Goal: Task Accomplishment & Management: Complete application form

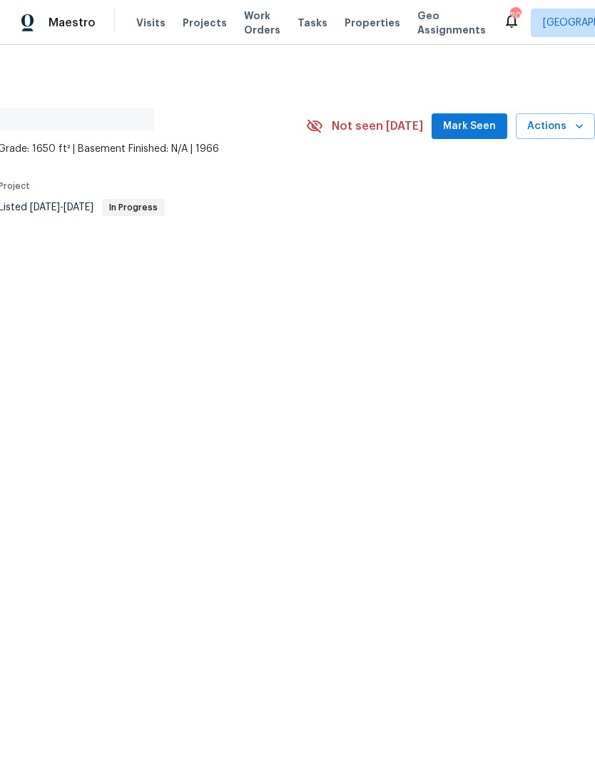
scroll to position [0, 211]
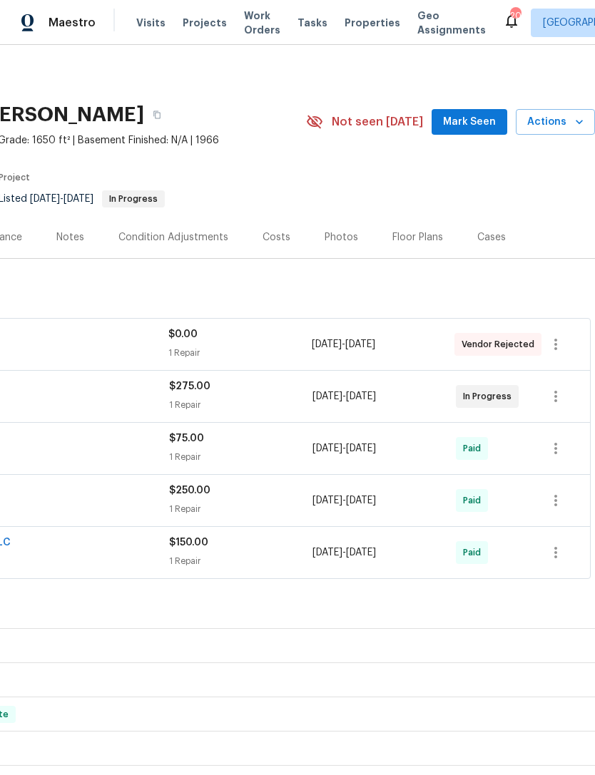
click at [474, 113] on button "Mark Seen" at bounding box center [469, 122] width 76 height 26
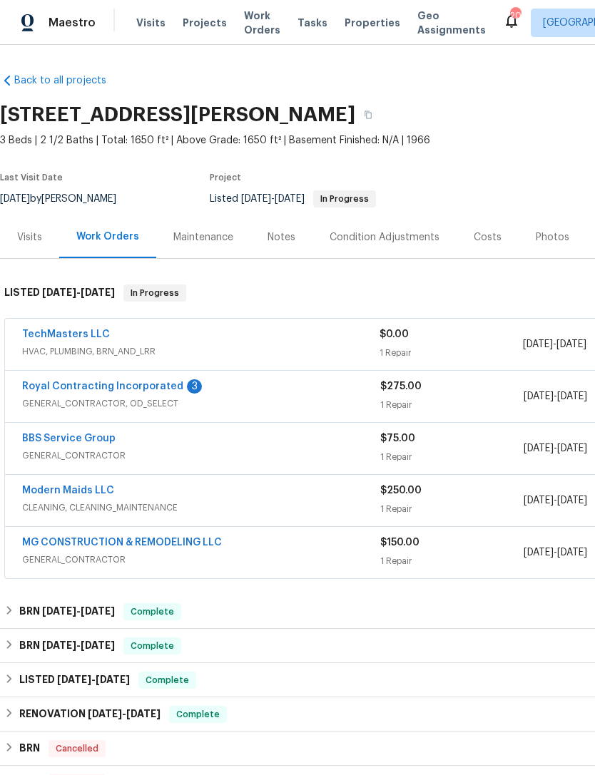
scroll to position [0, 0]
click at [283, 394] on div "Royal Contracting Incorporated 3" at bounding box center [201, 387] width 358 height 17
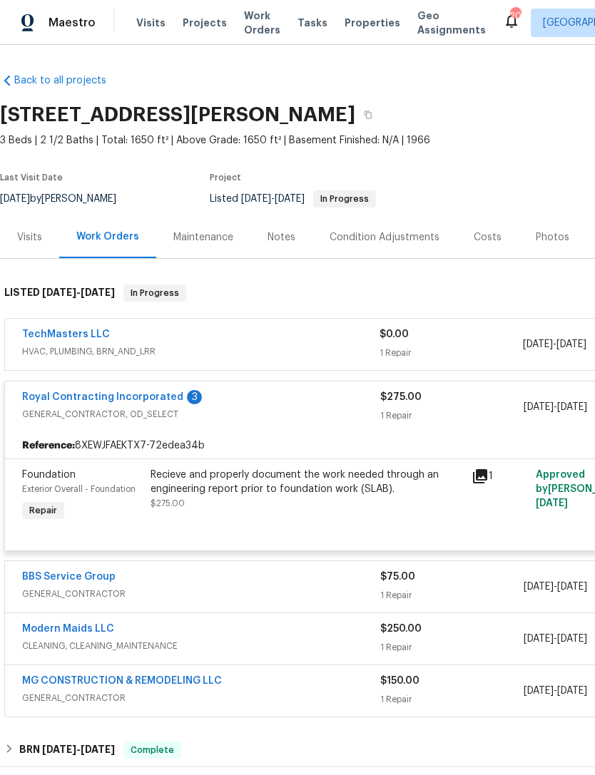
click at [374, 494] on div "Recieve and properly document the work needed through an engineering report pri…" at bounding box center [306, 482] width 312 height 29
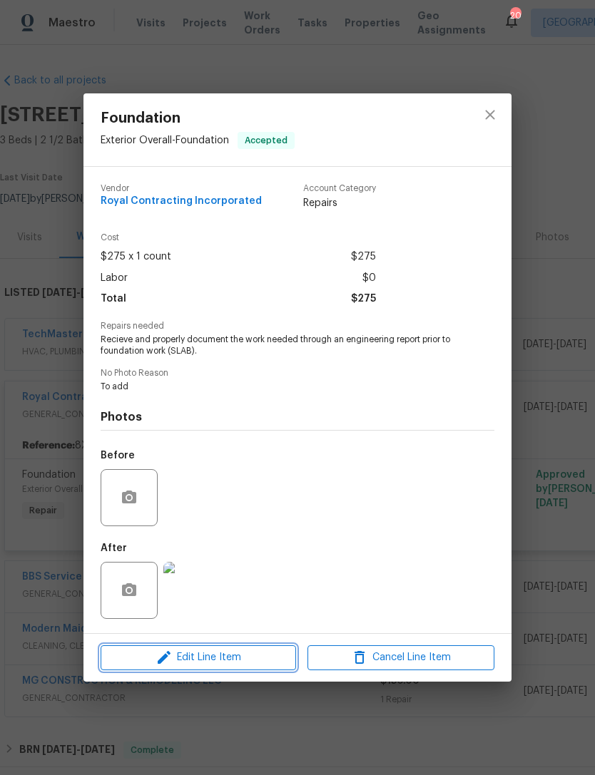
click at [230, 648] on button "Edit Line Item" at bounding box center [198, 657] width 195 height 25
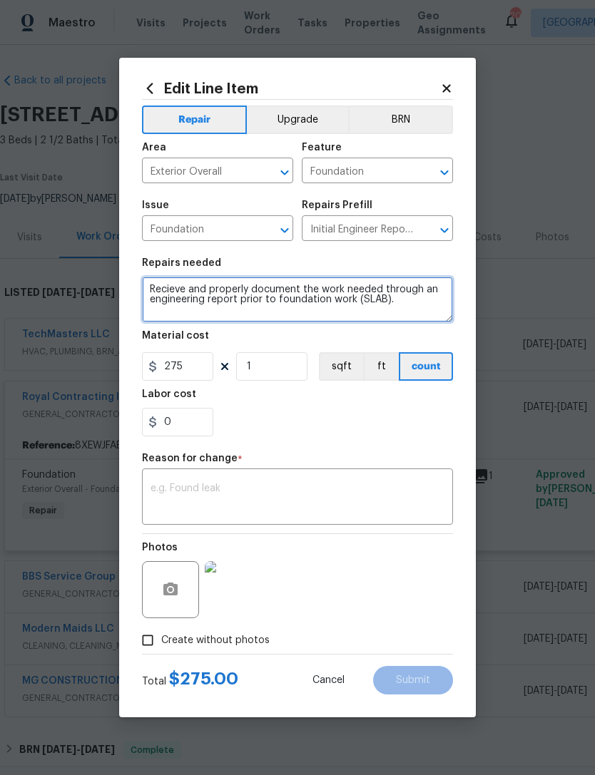
click at [411, 309] on textarea "Recieve and properly document the work needed through an engineering report pri…" at bounding box center [297, 300] width 311 height 46
type textarea "Recieve and properly document the work needed through an engineering report pri…"
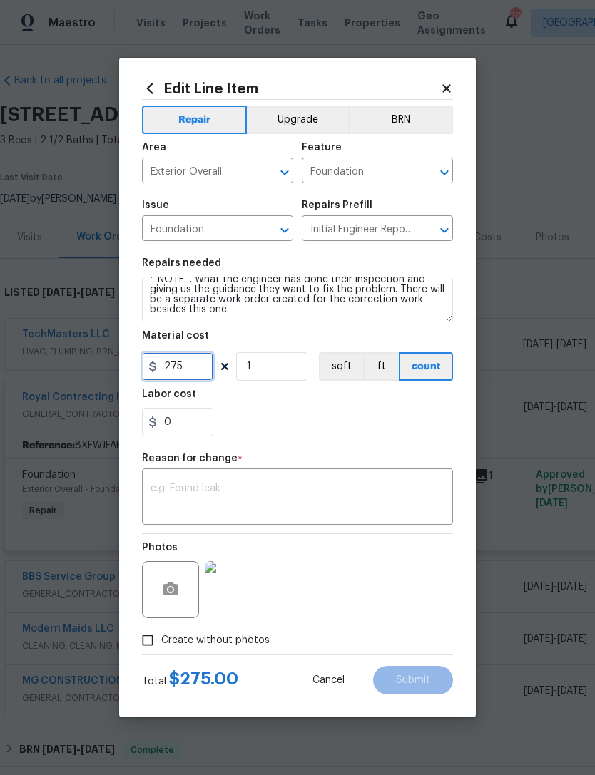
click at [204, 375] on input "275" at bounding box center [177, 366] width 71 height 29
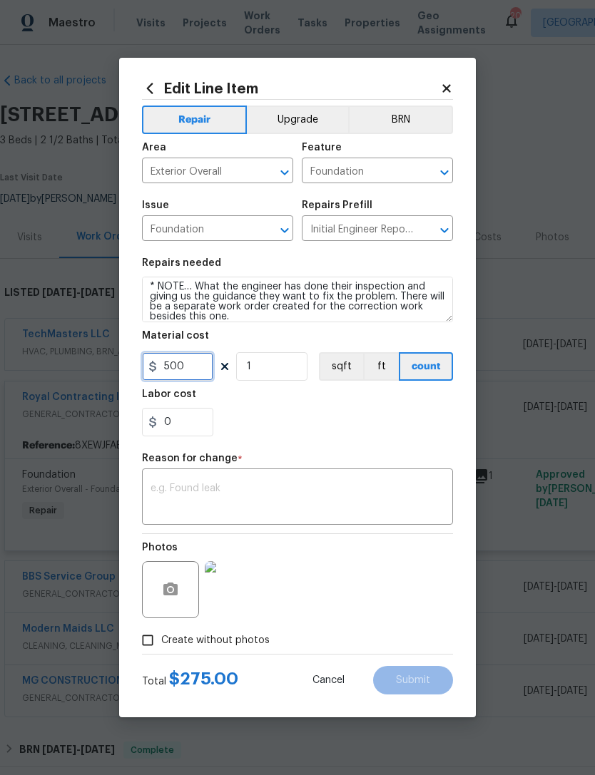
type input "500"
click at [277, 486] on textarea at bounding box center [297, 498] width 294 height 30
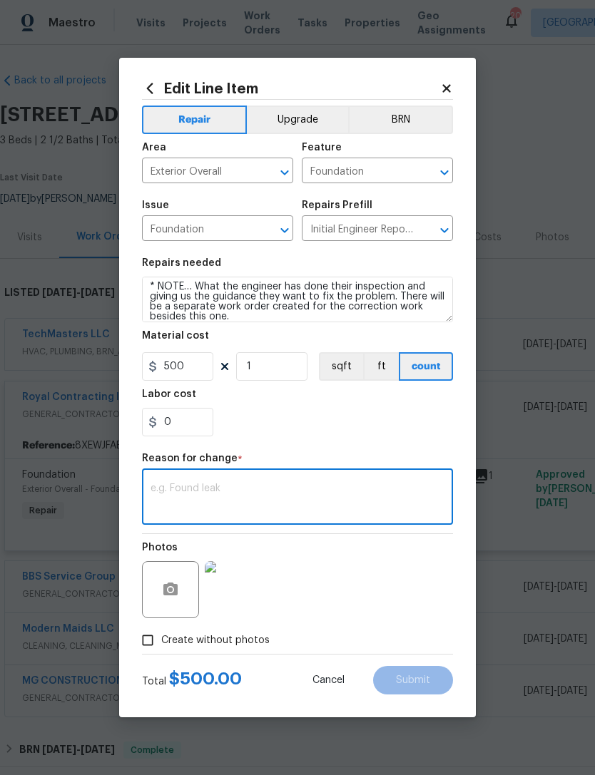
click at [212, 493] on textarea at bounding box center [297, 498] width 294 height 30
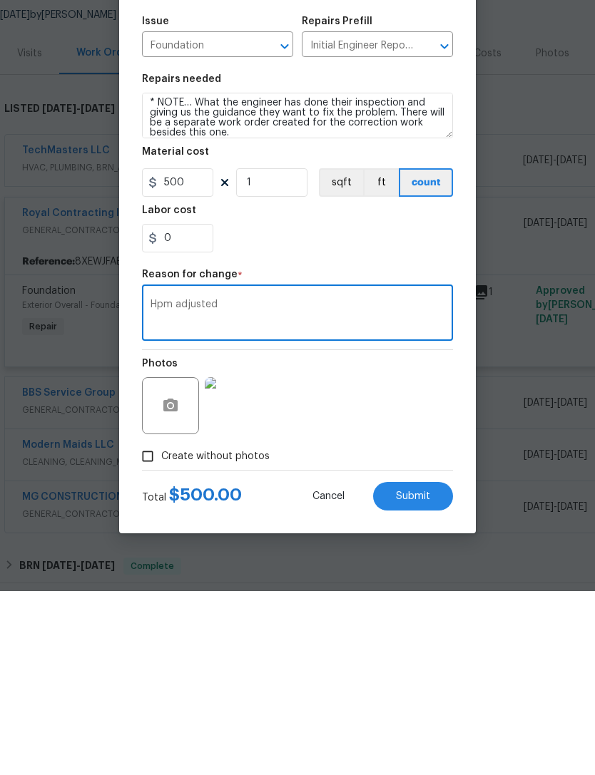
type textarea "Hpm adjusted"
click at [152, 627] on input "Create without photos" at bounding box center [147, 640] width 27 height 27
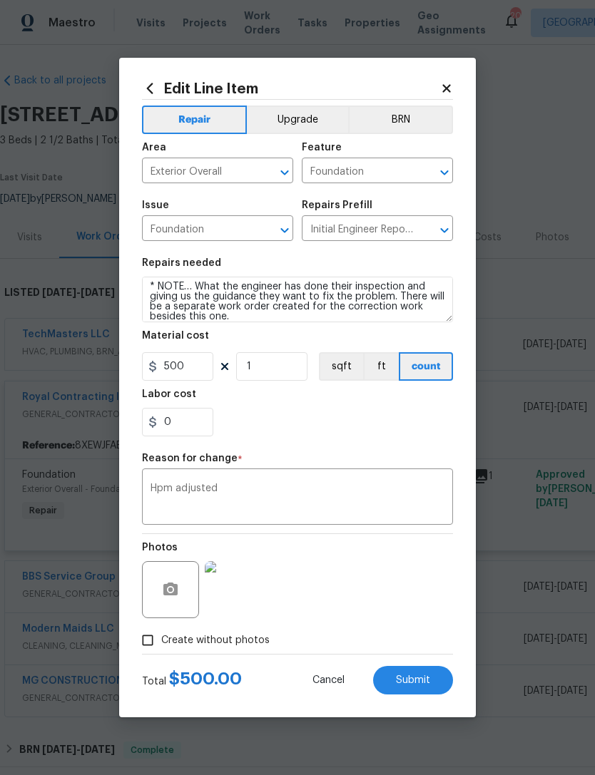
click at [296, 587] on div "Photos" at bounding box center [297, 580] width 311 height 93
click at [157, 633] on input "Create without photos" at bounding box center [147, 640] width 27 height 27
checkbox input "false"
click at [421, 680] on span "Submit" at bounding box center [413, 680] width 34 height 11
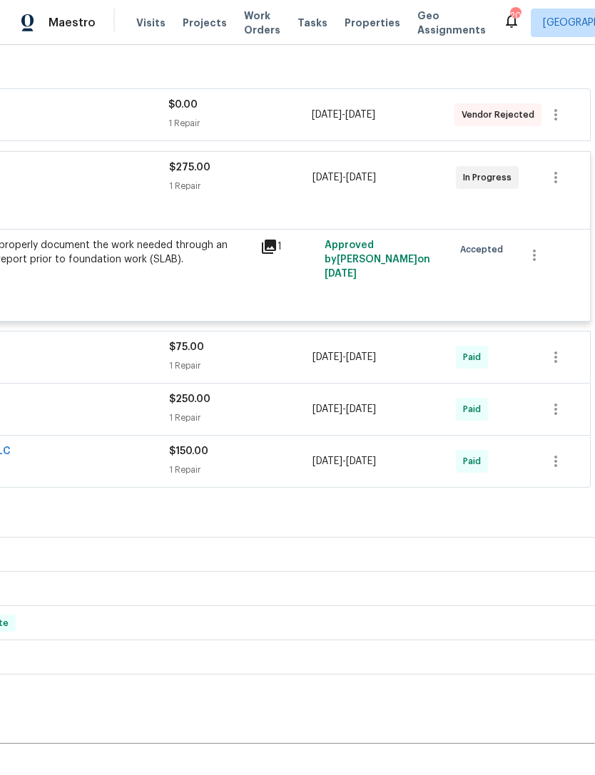
scroll to position [232, 211]
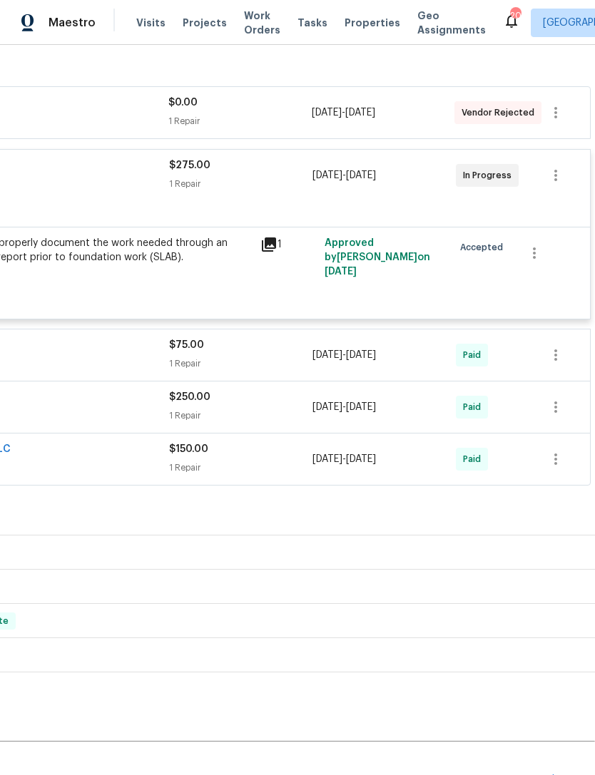
click at [547, 774] on div "Create Line Item" at bounding box center [551, 781] width 88 height 14
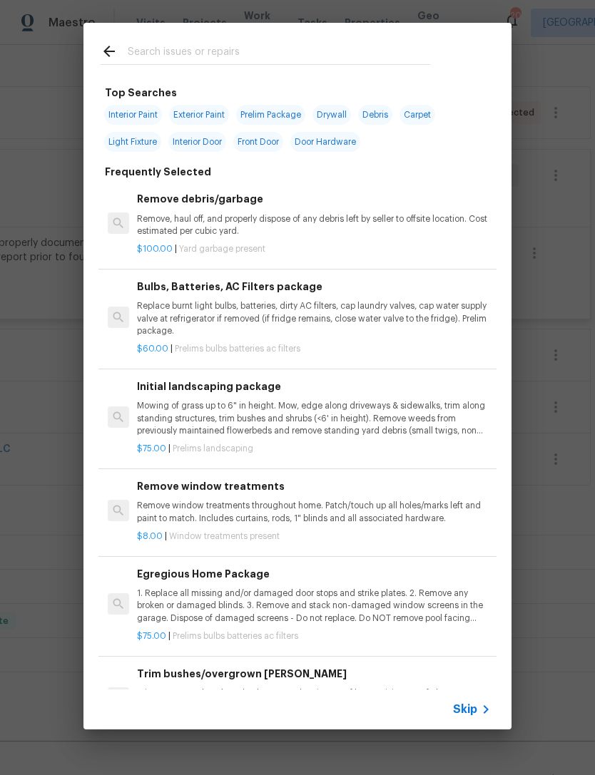
click at [43, 596] on div "Top Searches Interior Paint Exterior Paint Prelim Package Drywall Debris Carpet…" at bounding box center [297, 376] width 595 height 752
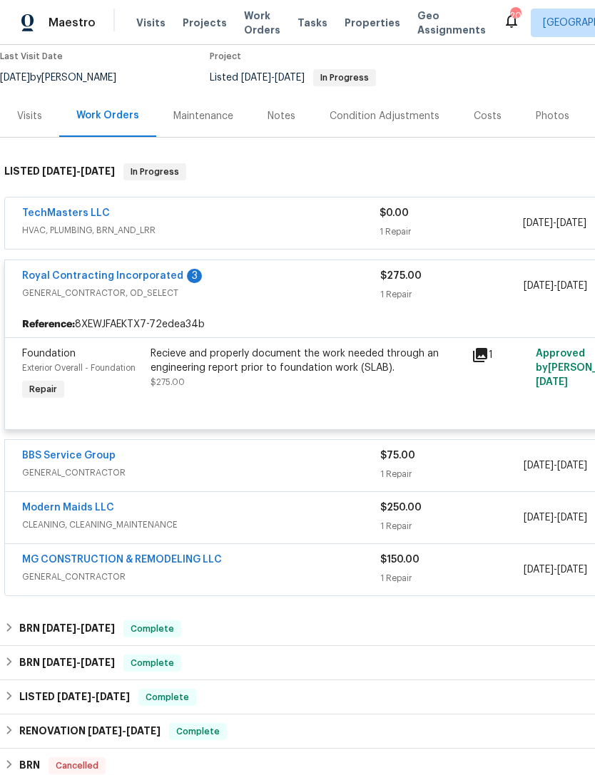
scroll to position [121, 0]
click at [133, 260] on div "Royal Contracting Incorporated 3 GENERAL_CONTRACTOR, OD_SELECT $275.00 1 Repair…" at bounding box center [403, 285] width 796 height 51
click at [118, 271] on link "Royal Contracting Incorporated" at bounding box center [102, 276] width 161 height 10
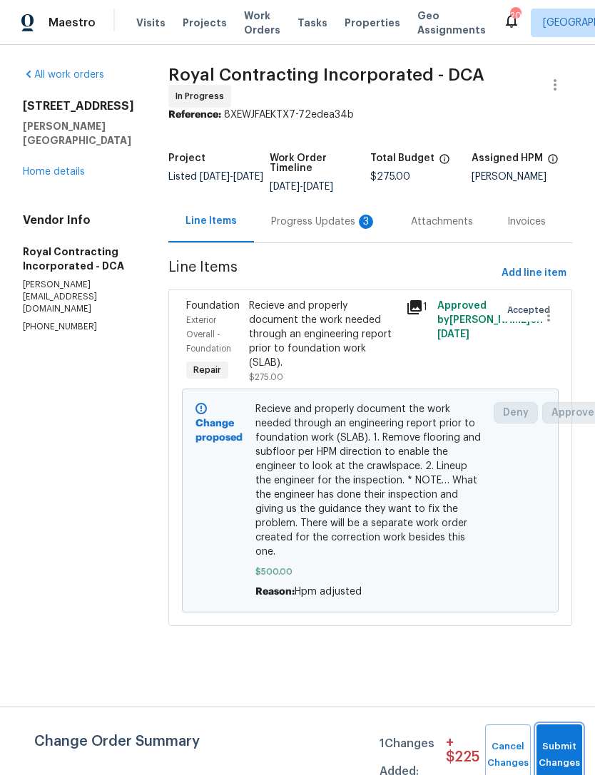
click at [567, 737] on button "Submit Changes" at bounding box center [559, 754] width 46 height 61
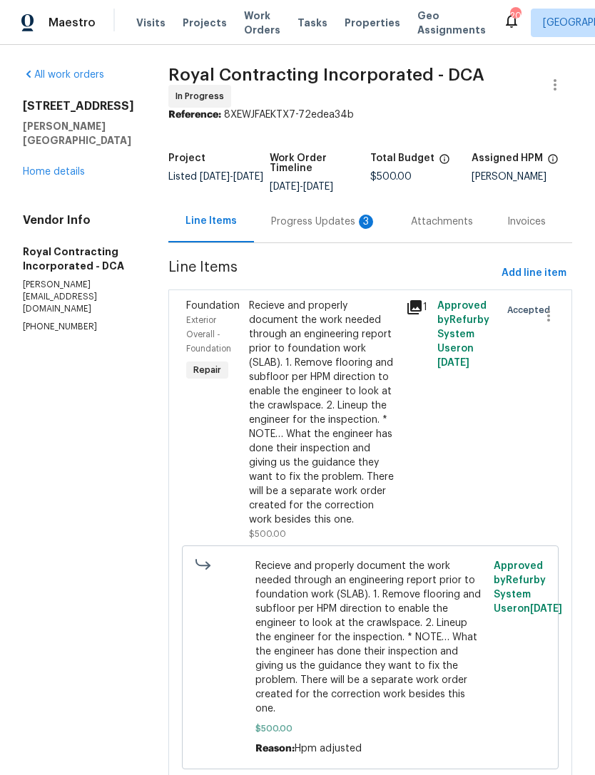
click at [330, 224] on div "Progress Updates 3" at bounding box center [324, 222] width 106 height 14
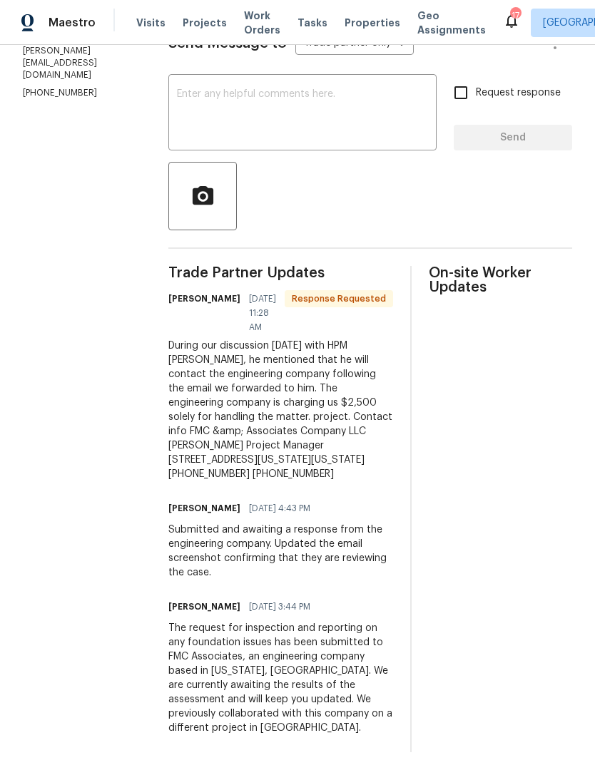
scroll to position [255, 0]
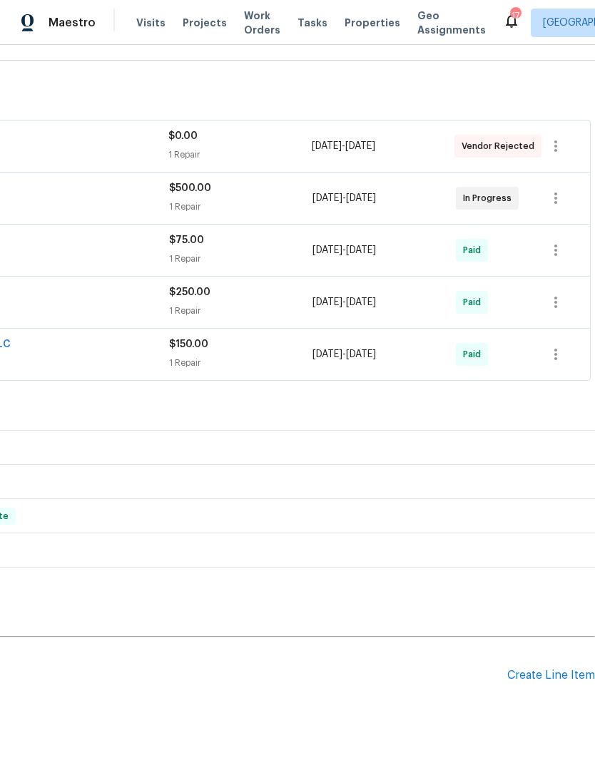
scroll to position [197, 211]
click at [562, 670] on div "Create Line Item" at bounding box center [551, 677] width 88 height 14
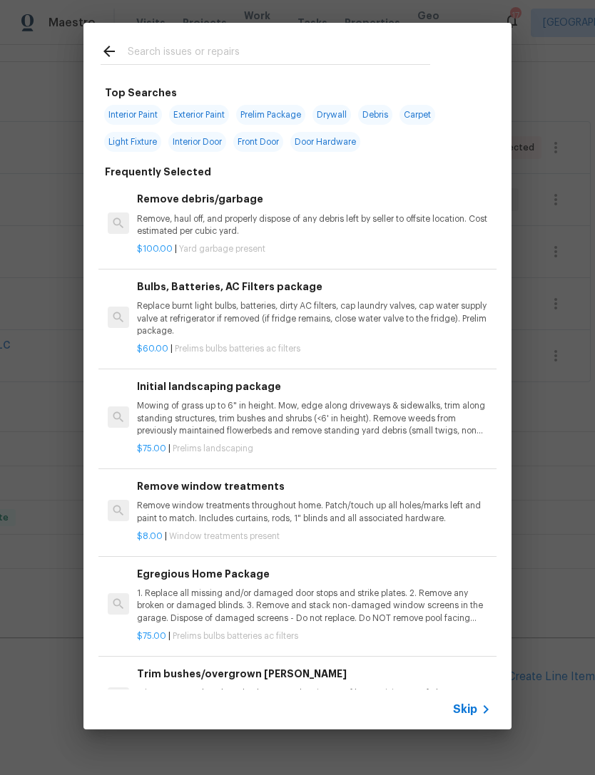
click at [288, 233] on p "Remove, haul off, and properly dispose of any debris left by seller to offsite …" at bounding box center [314, 225] width 354 height 24
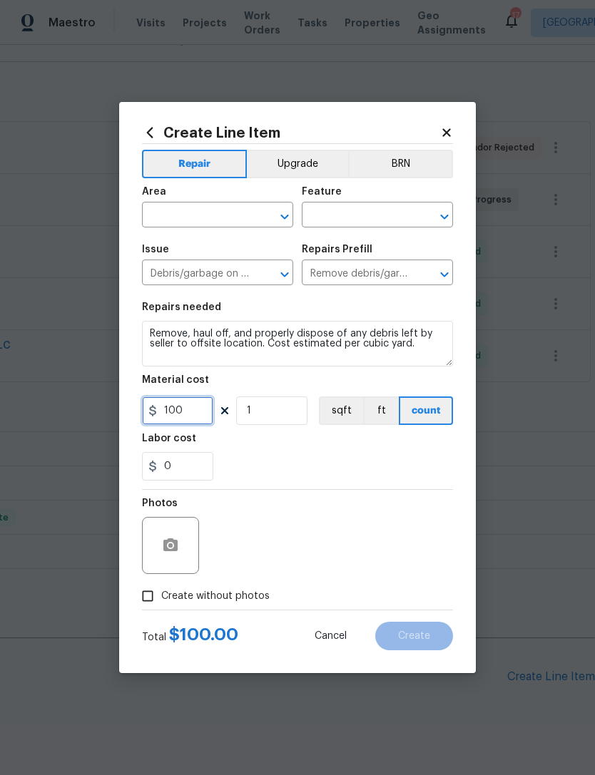
click at [207, 409] on input "100" at bounding box center [177, 410] width 71 height 29
type input "2250"
click at [386, 471] on div "0" at bounding box center [297, 466] width 311 height 29
click at [155, 601] on input "Create without photos" at bounding box center [147, 595] width 27 height 27
checkbox input "true"
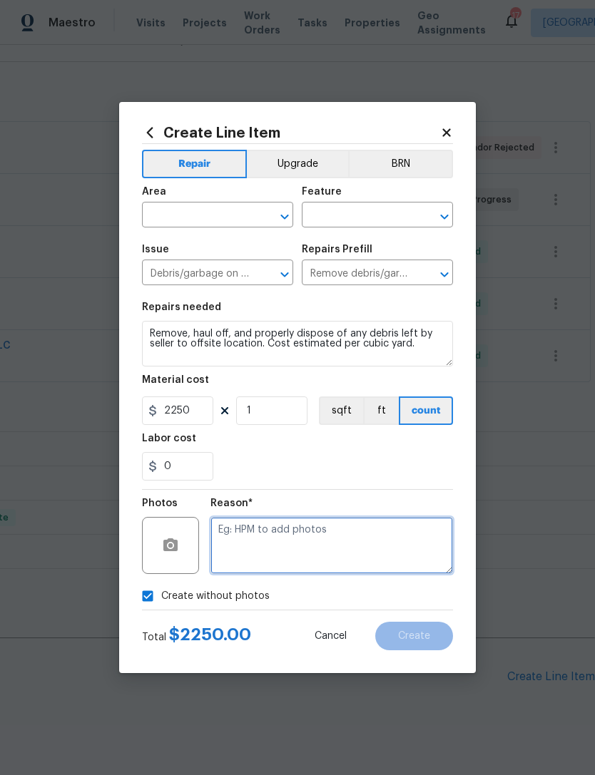
click at [286, 542] on textarea at bounding box center [331, 545] width 242 height 57
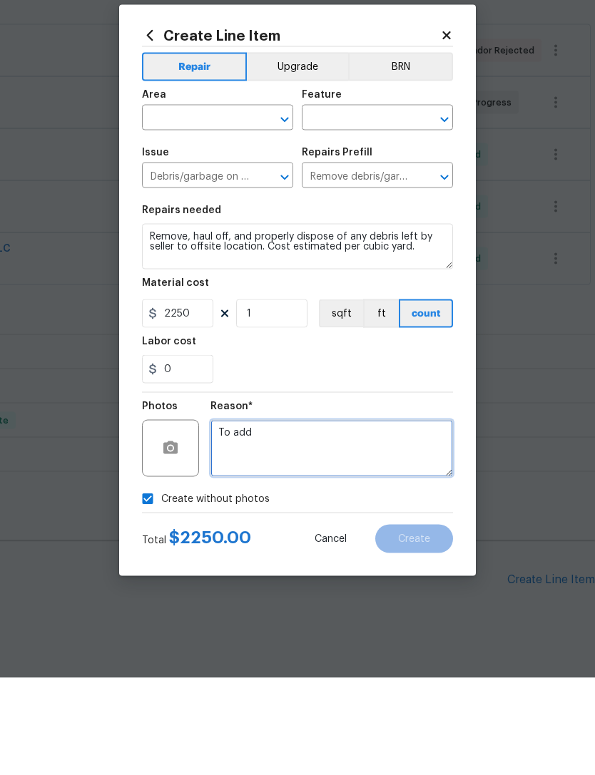
click at [287, 208] on icon "Open" at bounding box center [284, 216] width 17 height 17
type textarea "To add"
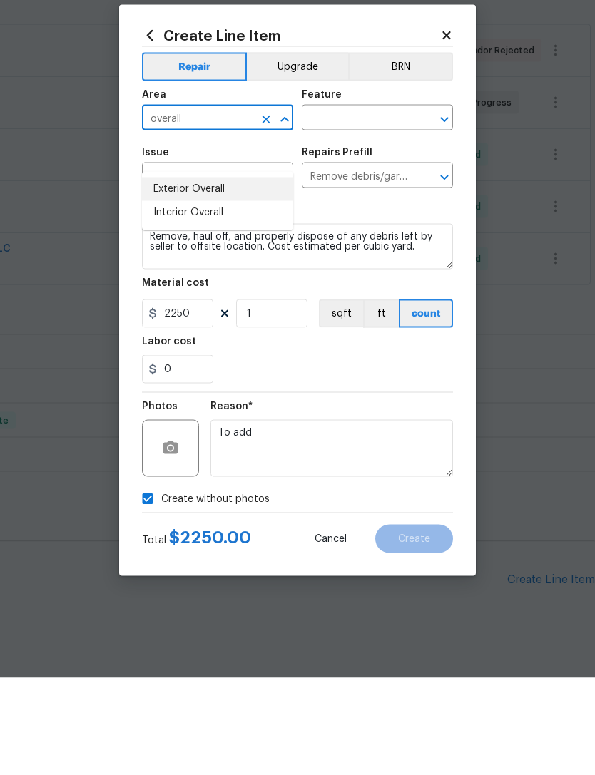
click at [197, 274] on li "Exterior Overall" at bounding box center [217, 286] width 151 height 24
type input "Exterior Overall"
click at [433, 207] on button "Clear" at bounding box center [426, 217] width 20 height 20
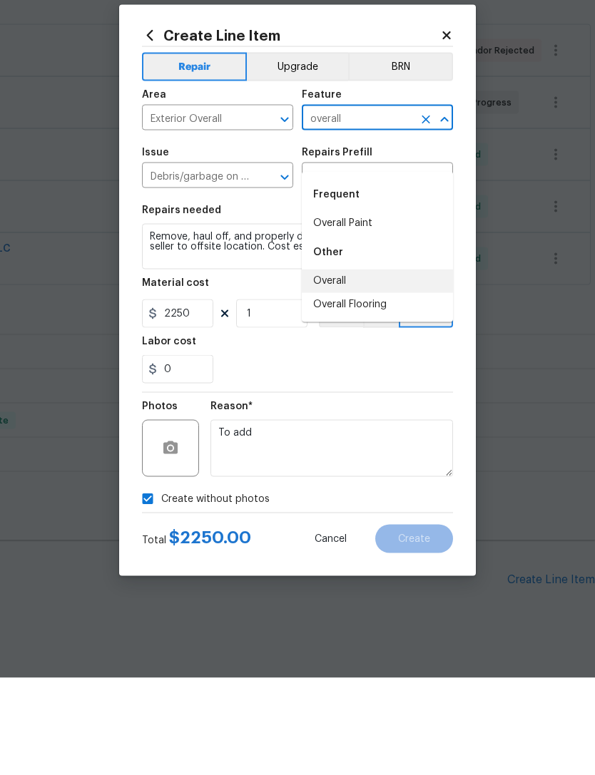
click at [347, 366] on li "Overall" at bounding box center [377, 378] width 151 height 24
type input "Overall"
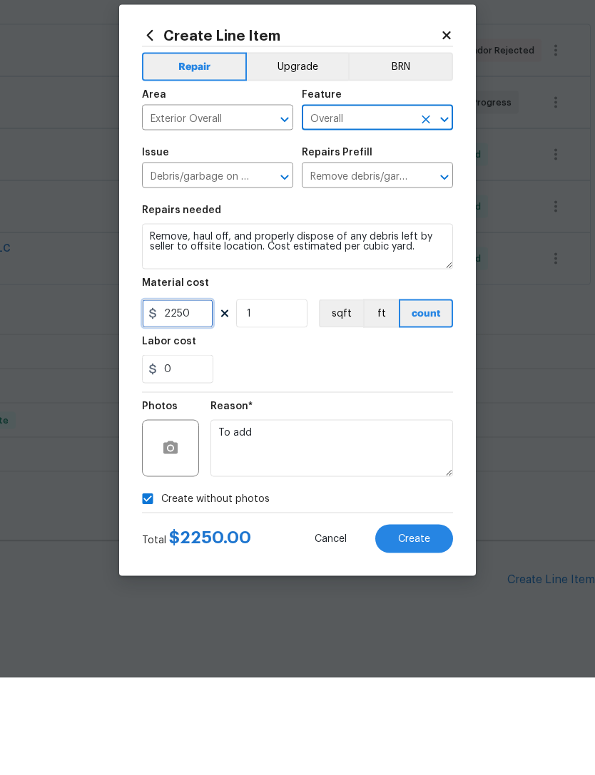
click at [197, 396] on input "2250" at bounding box center [177, 410] width 71 height 29
type input "1750"
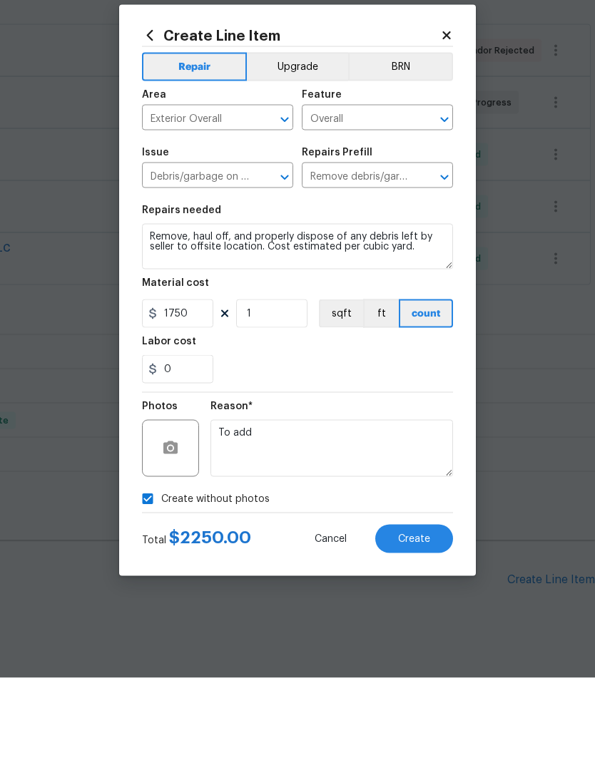
click at [381, 490] on div "Reason* To add" at bounding box center [331, 536] width 242 height 93
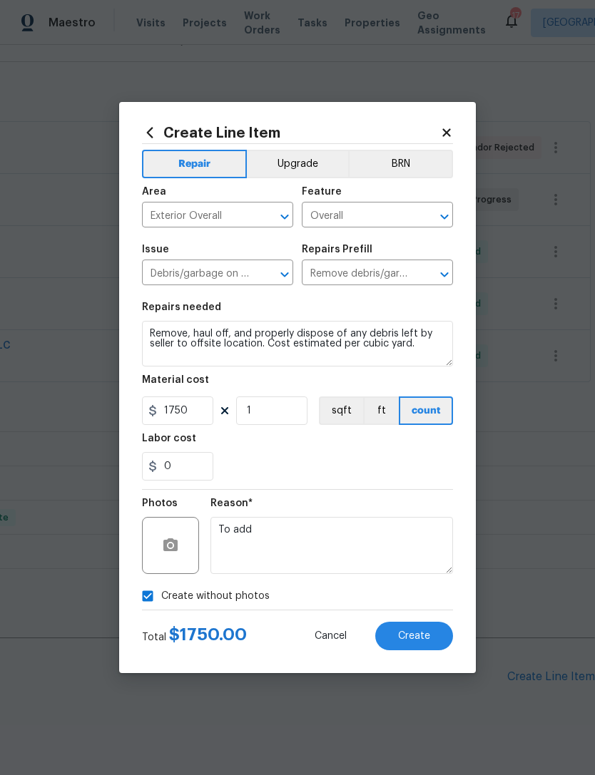
click at [418, 643] on button "Create" at bounding box center [414, 636] width 78 height 29
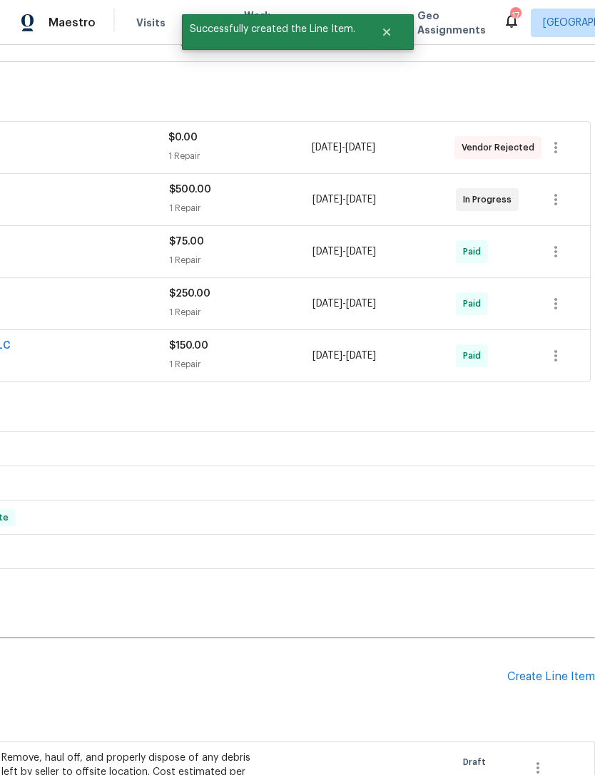
click at [560, 670] on div "Create Line Item" at bounding box center [551, 677] width 88 height 14
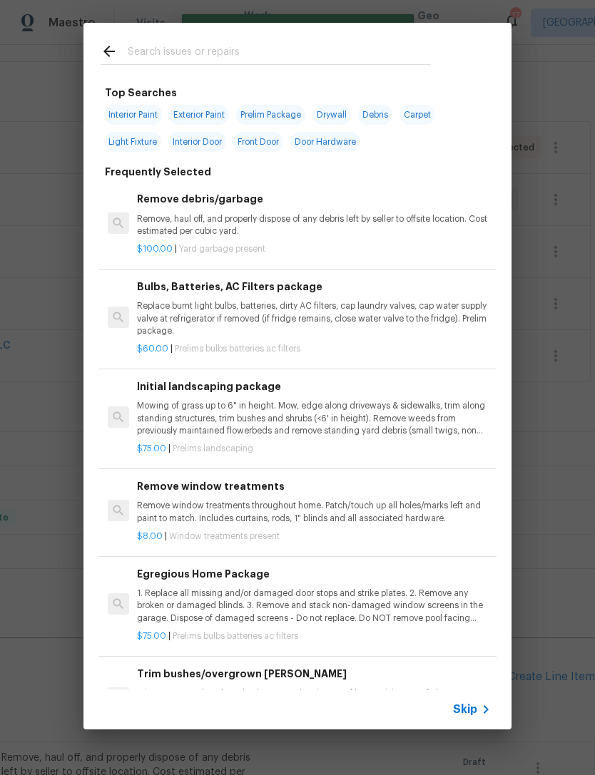
click at [177, 54] on input "text" at bounding box center [279, 53] width 302 height 21
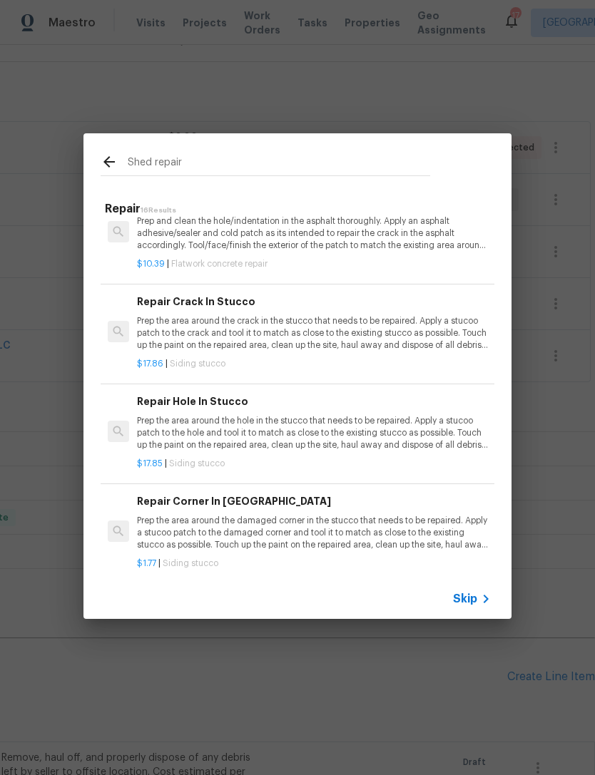
scroll to position [1207, 0]
type input "S"
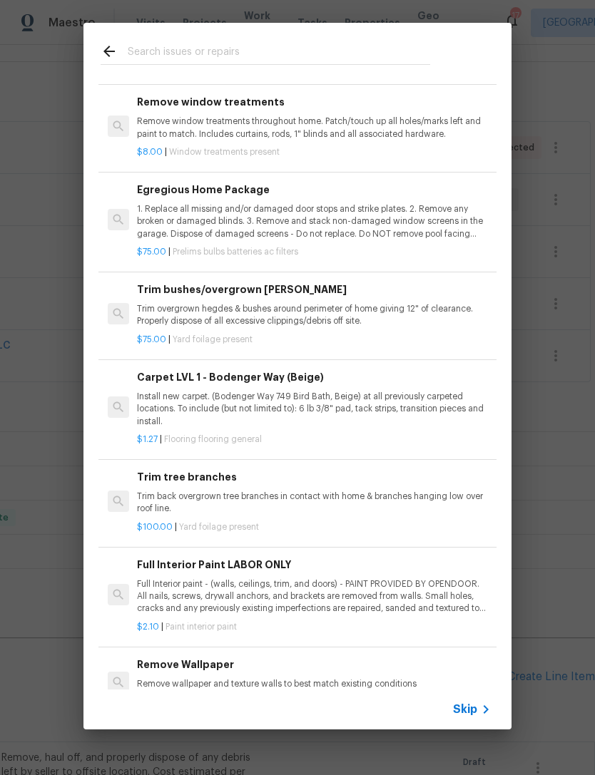
scroll to position [394, 0]
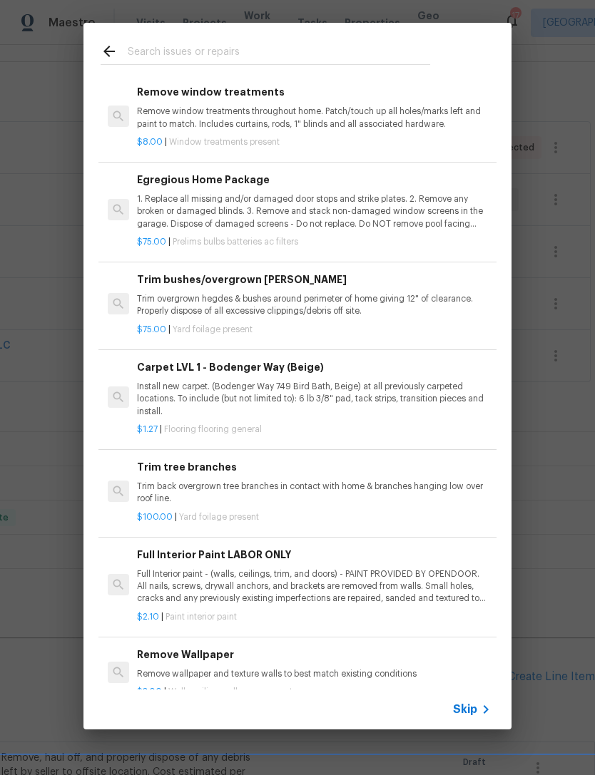
click at [318, 306] on p "Trim overgrown hegdes & bushes around perimeter of home giving 12" of clearance…" at bounding box center [314, 305] width 354 height 24
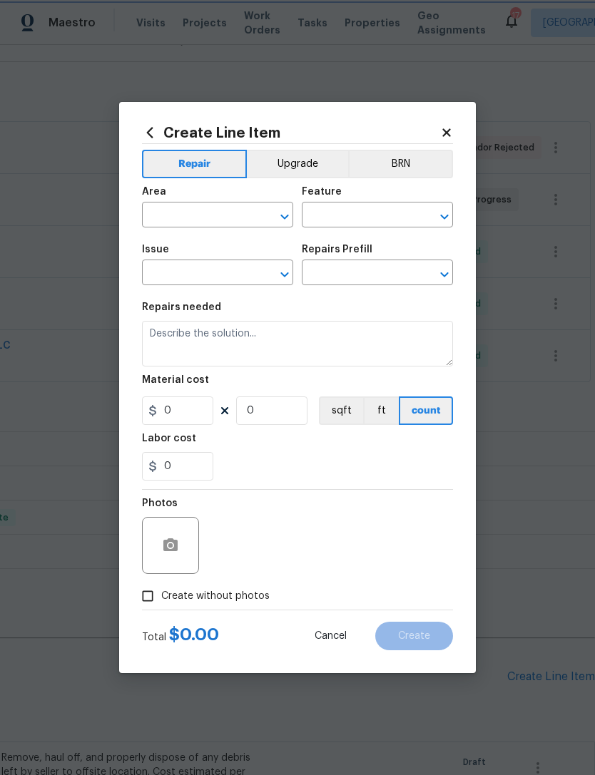
type input "Dead/overgrown tree or foliage"
type input "Trim bushes/overgrown hedges $75.00"
type textarea "Trim overgrown hegdes & bushes around perimeter of home giving 12" of clearance…"
type input "75"
type input "1"
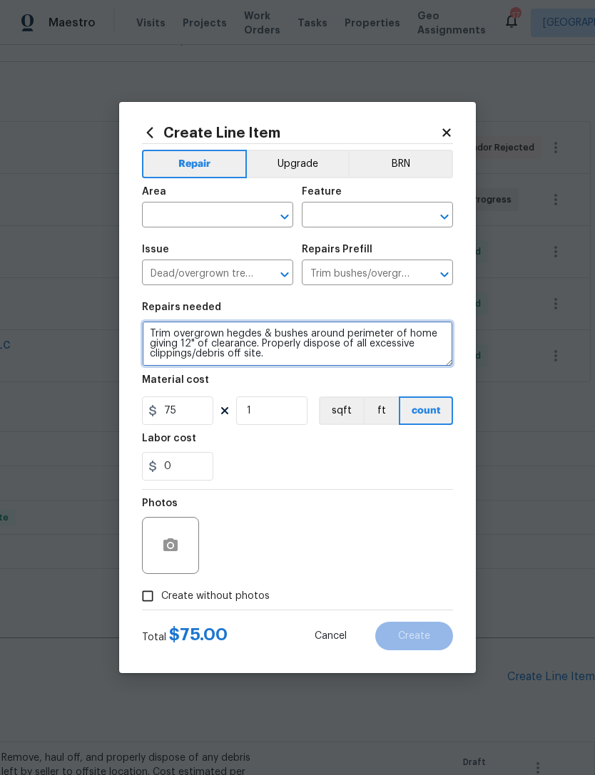
click at [290, 364] on textarea "Trim overgrown hegdes & bushes around perimeter of home giving 12" of clearance…" at bounding box center [297, 344] width 311 height 46
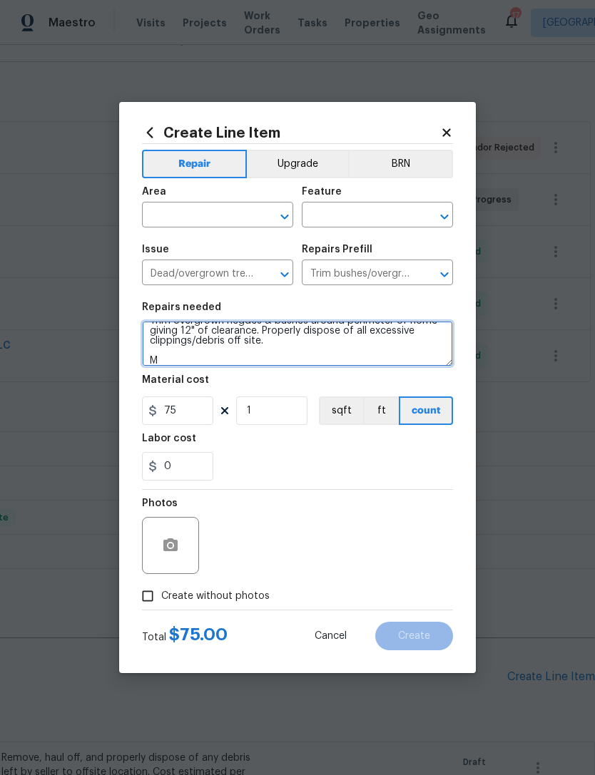
scroll to position [13, 0]
type textarea "Trim overgrown hegdes & bushes around perimeter of home giving 12" of clearance…"
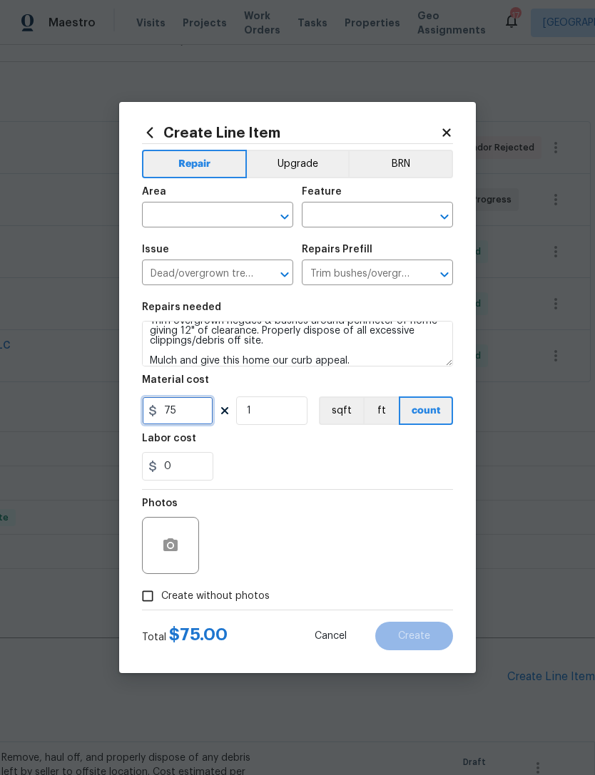
click at [196, 417] on input "75" at bounding box center [177, 410] width 71 height 29
type input "500"
click at [363, 488] on section "Repairs needed Trim overgrown hegdes & bushes around perimeter of home giving 1…" at bounding box center [297, 391] width 311 height 195
click at [155, 600] on input "Create without photos" at bounding box center [147, 595] width 27 height 27
checkbox input "true"
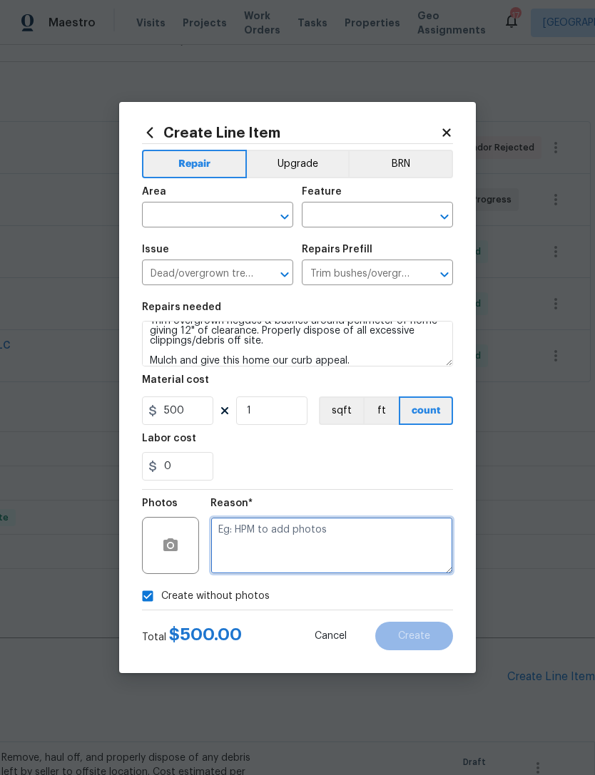
click at [288, 535] on textarea at bounding box center [331, 545] width 242 height 57
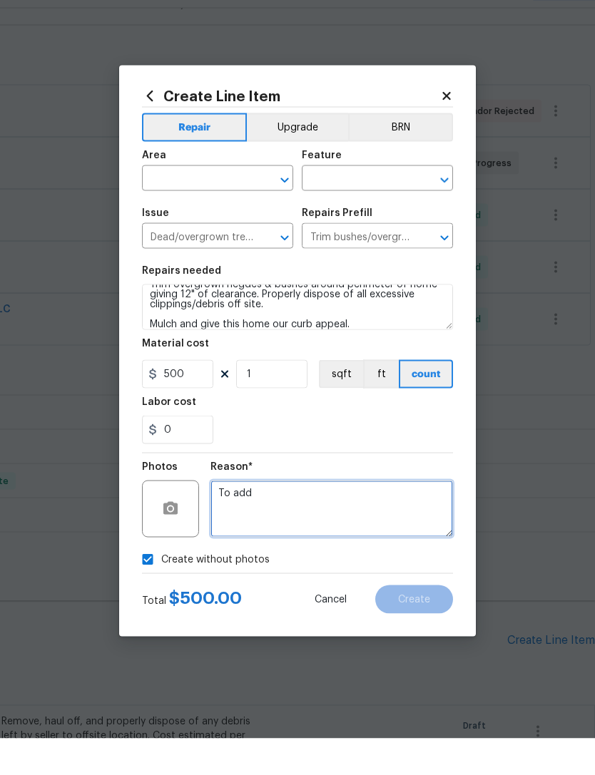
click at [292, 208] on icon "Open" at bounding box center [284, 216] width 17 height 17
type textarea "To add"
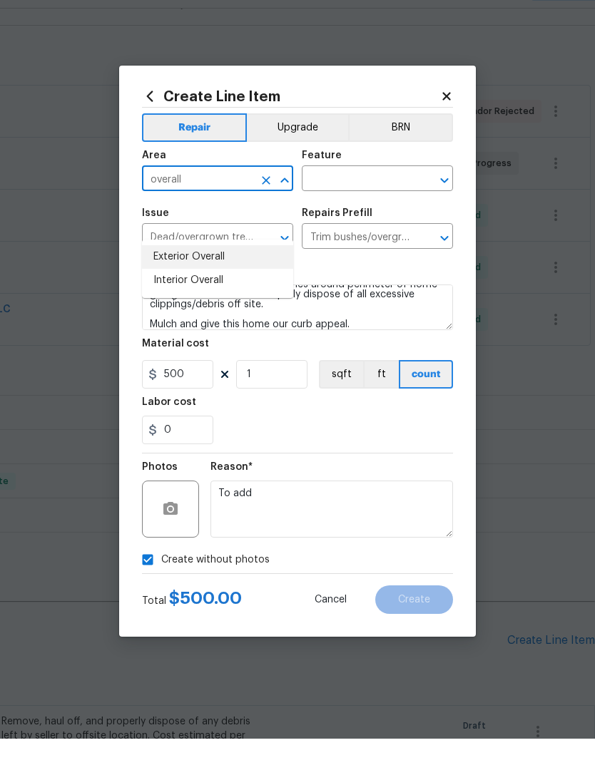
click at [205, 282] on li "Exterior Overall" at bounding box center [217, 294] width 151 height 24
type input "Exterior Overall"
click at [407, 205] on input "text" at bounding box center [357, 216] width 111 height 22
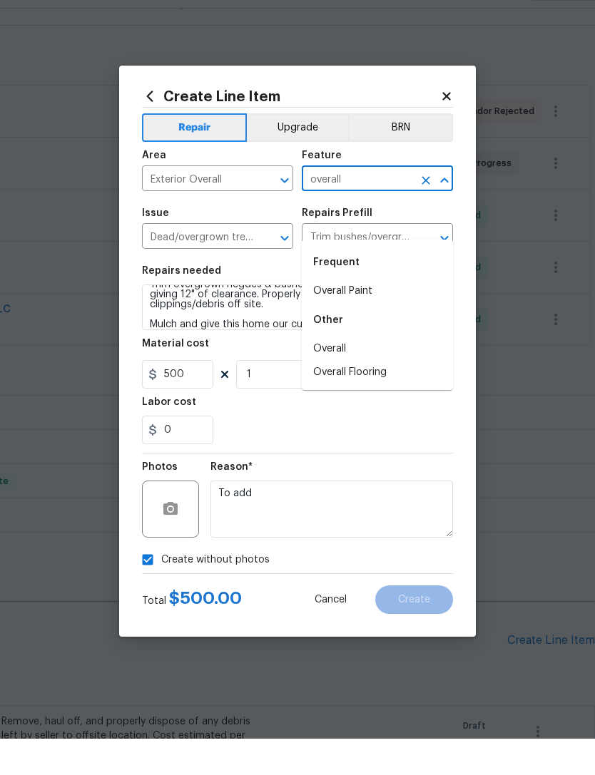
click at [342, 374] on li "Overall" at bounding box center [377, 386] width 151 height 24
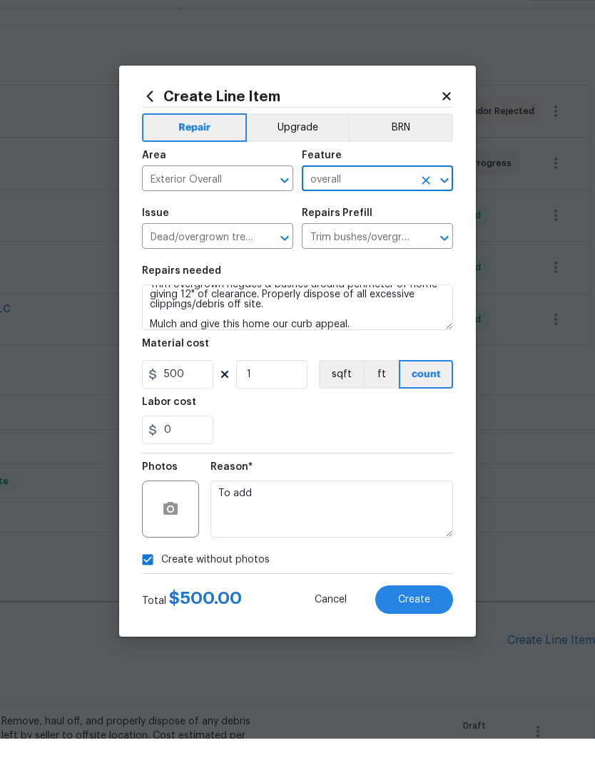
type input "Overall"
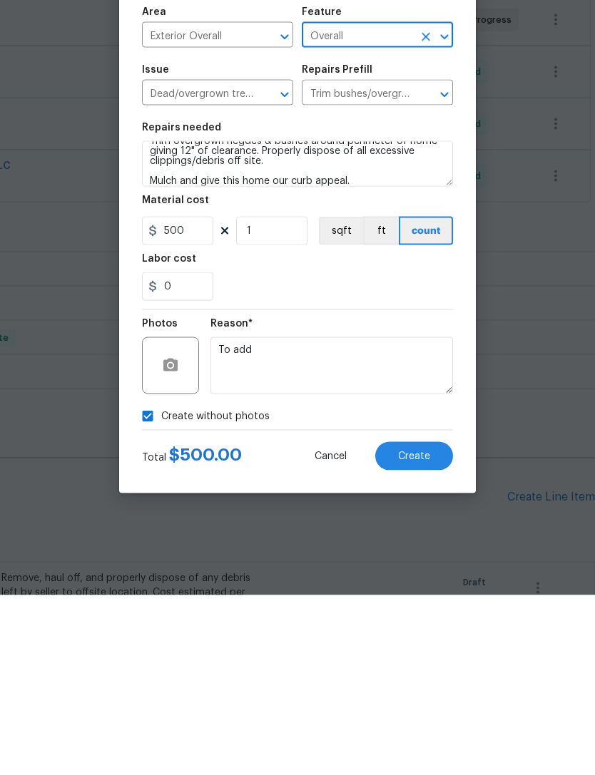
click at [423, 631] on span "Create" at bounding box center [414, 636] width 32 height 11
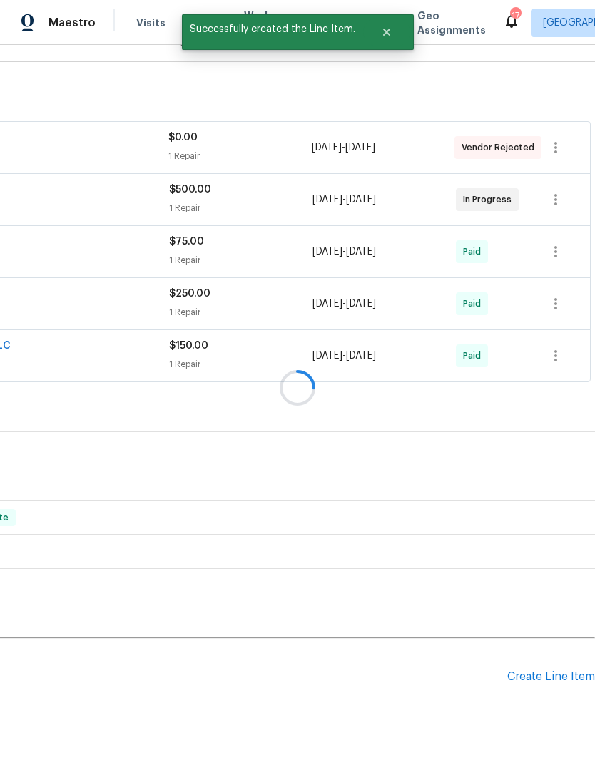
click at [558, 628] on div at bounding box center [297, 387] width 595 height 775
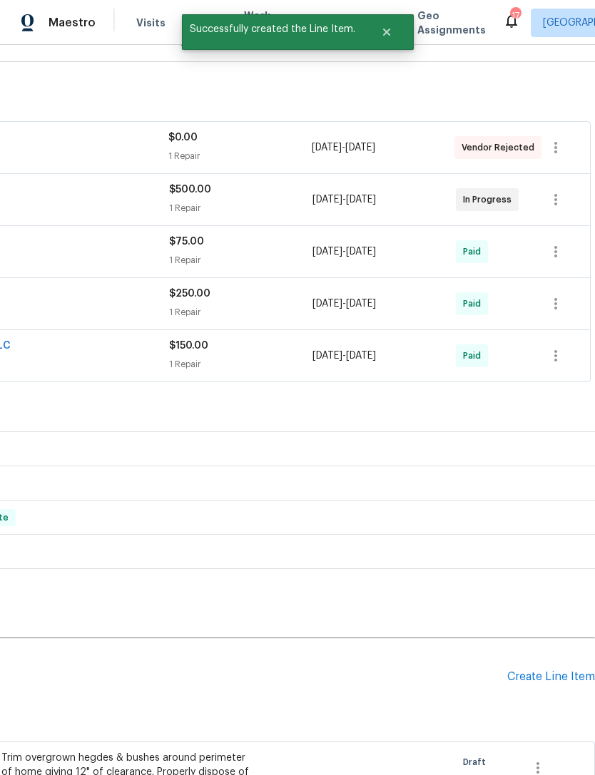
click at [533, 670] on div "Create Line Item" at bounding box center [551, 677] width 88 height 14
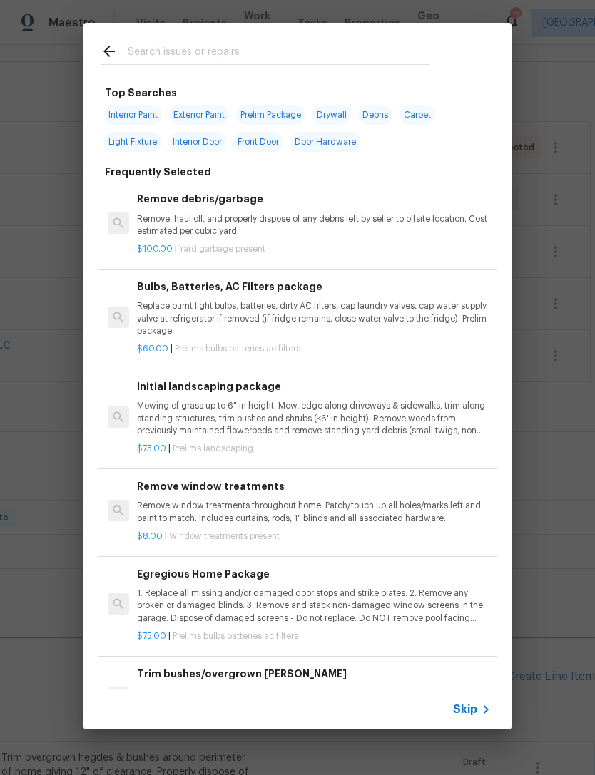
click at [178, 52] on input "text" at bounding box center [279, 53] width 302 height 21
type input "Add"
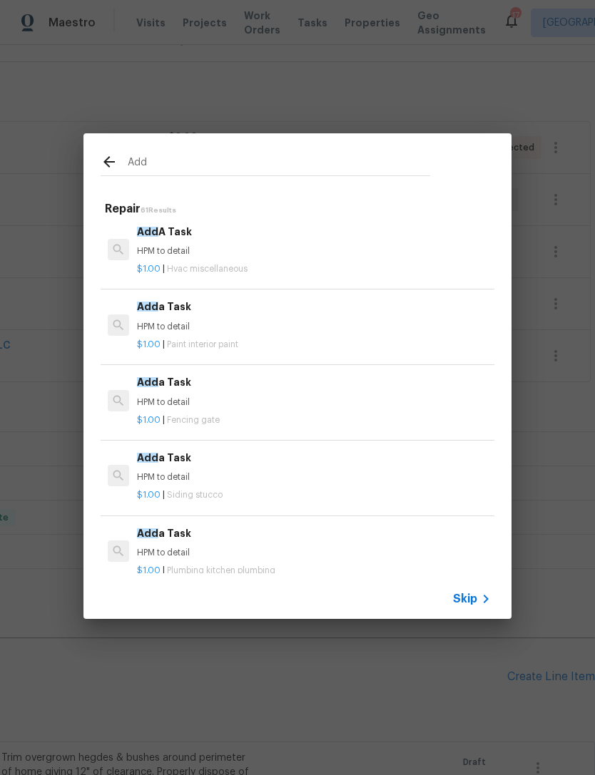
scroll to position [945, 0]
click at [255, 396] on p "HPM to detail" at bounding box center [314, 402] width 354 height 12
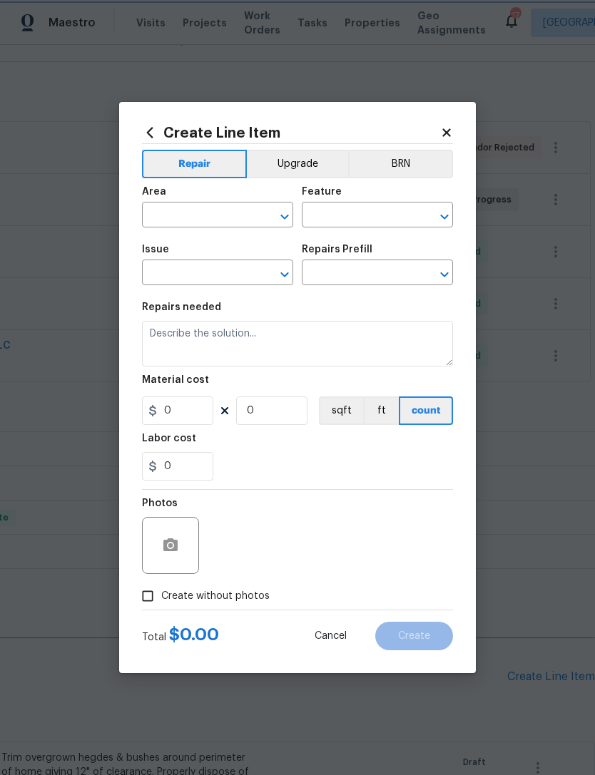
type input "Fencing - Gates"
type textarea "HPM to detail"
type input "1"
type input "Add a Task $1.00"
type input "1"
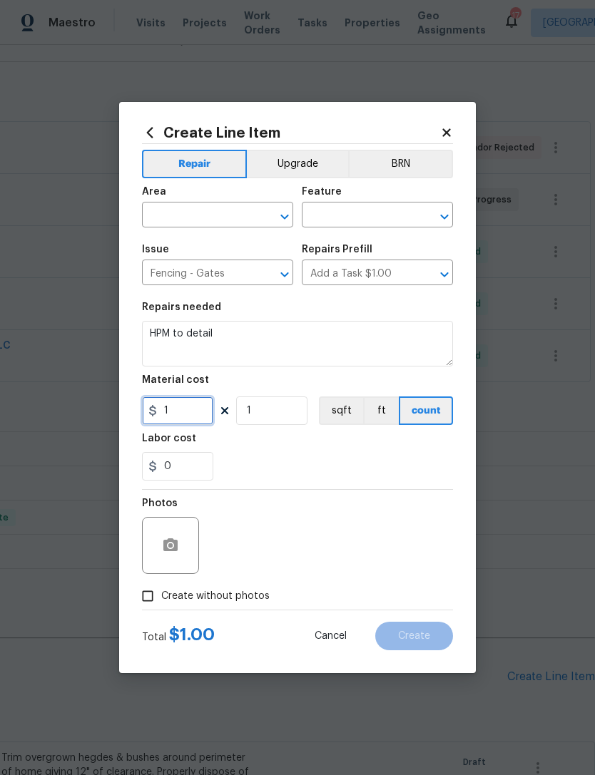
click at [193, 422] on input "1" at bounding box center [177, 410] width 71 height 29
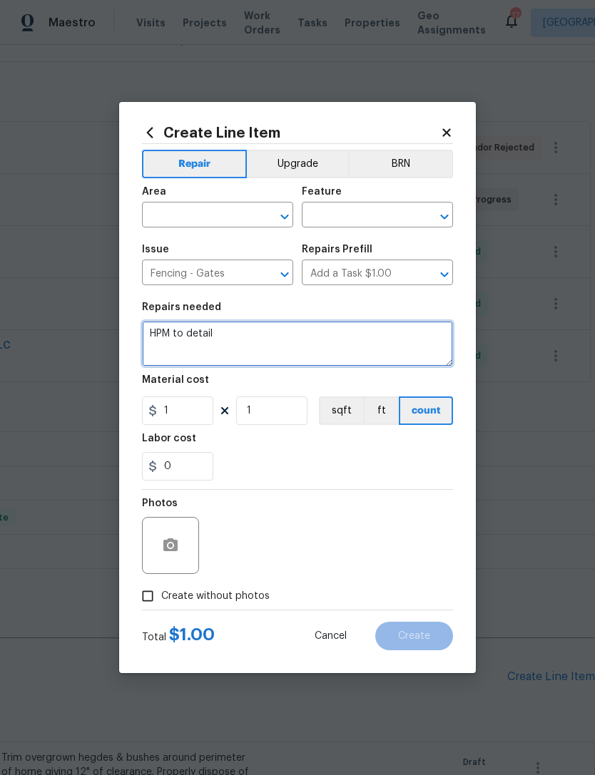
click at [250, 343] on textarea "HPM to detail" at bounding box center [297, 344] width 311 height 46
type textarea "H"
type textarea "Repair shed where it’s rotten and fix the shed doors. Make sure that it is safe…"
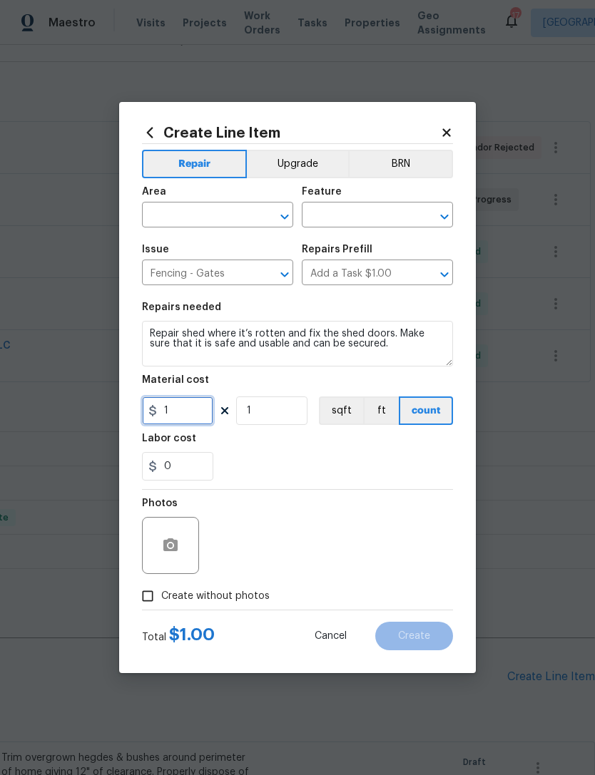
click at [195, 416] on input "1" at bounding box center [177, 410] width 71 height 29
type input "0"
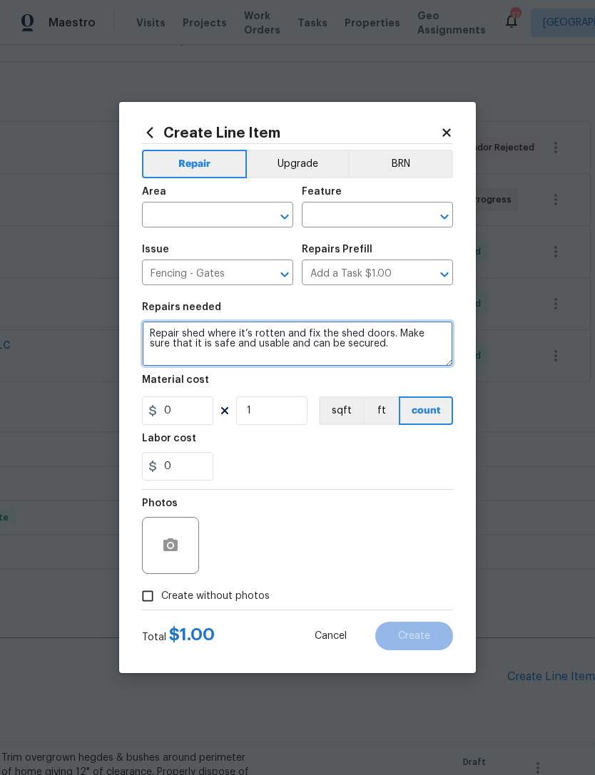
click at [386, 362] on textarea "Repair shed where it’s rotten and fix the shed doors. Make sure that it is safe…" at bounding box center [297, 344] width 311 height 46
click at [289, 212] on icon "Open" at bounding box center [284, 216] width 17 height 17
type textarea "Repair shed where it’s rotten and fix the shed doors. Make sure that it is safe…"
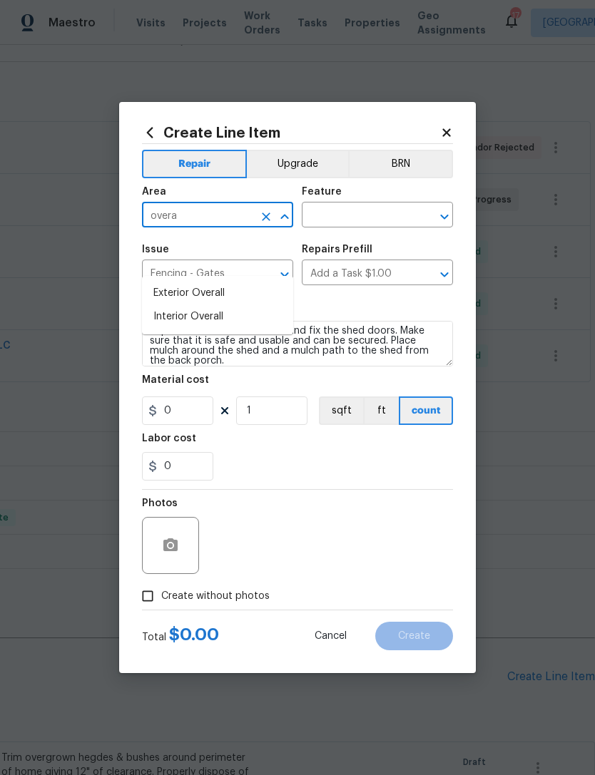
click at [212, 282] on li "Exterior Overall" at bounding box center [217, 294] width 151 height 24
type input "Exterior Overall"
click at [388, 212] on input "text" at bounding box center [357, 216] width 111 height 22
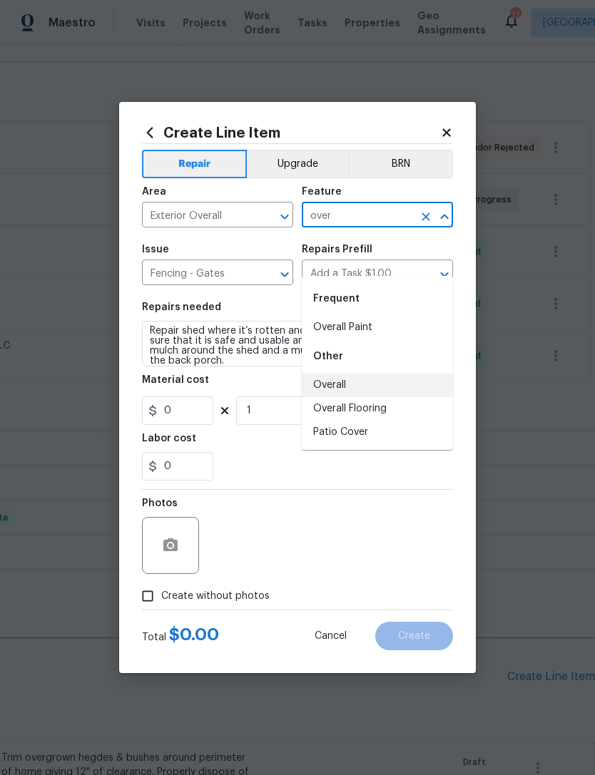
click at [341, 374] on li "Overall" at bounding box center [377, 386] width 151 height 24
type input "Overall"
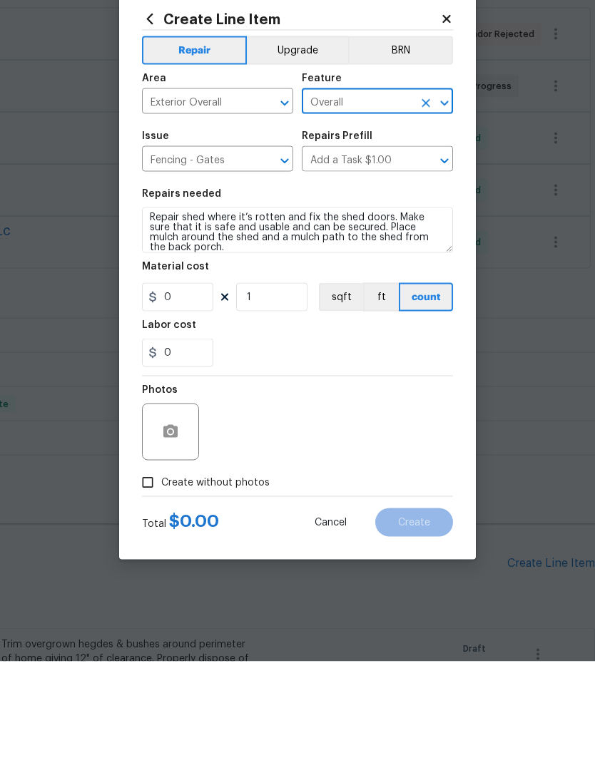
click at [138, 582] on input "Create without photos" at bounding box center [147, 595] width 27 height 27
checkbox input "true"
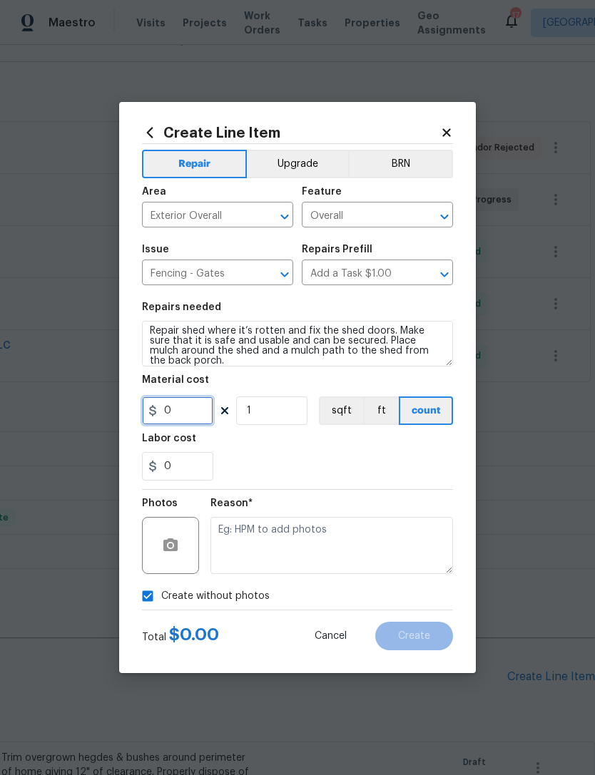
click at [190, 421] on input "0" at bounding box center [177, 410] width 71 height 29
type input "400"
click at [409, 462] on div "0" at bounding box center [297, 466] width 311 height 29
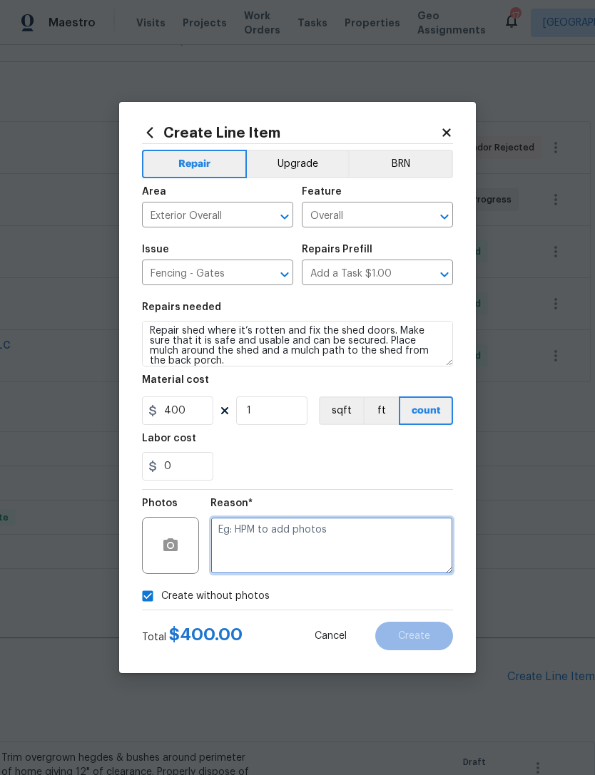
click at [287, 552] on textarea at bounding box center [331, 545] width 242 height 57
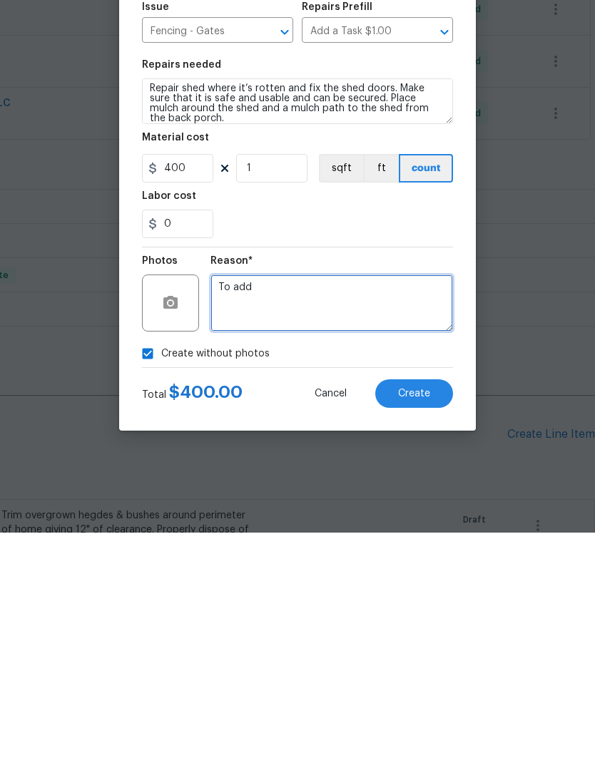
type textarea "To add"
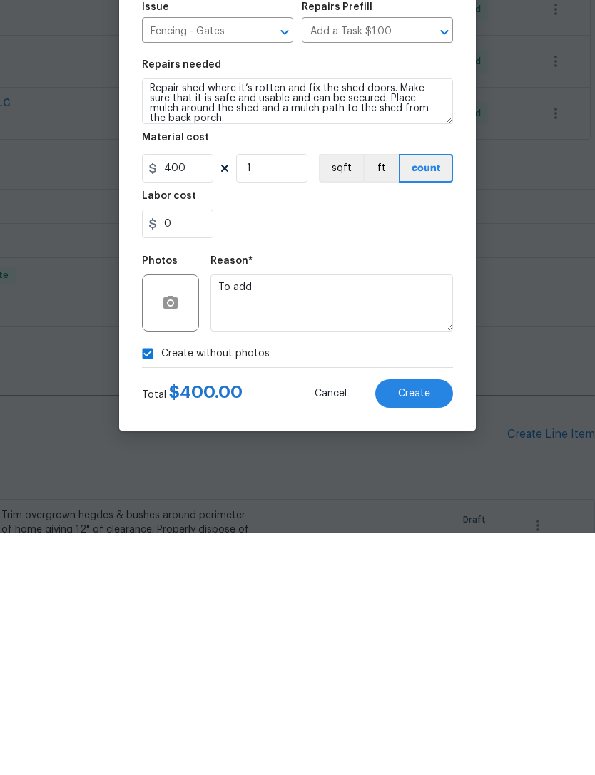
click at [432, 622] on button "Create" at bounding box center [414, 636] width 78 height 29
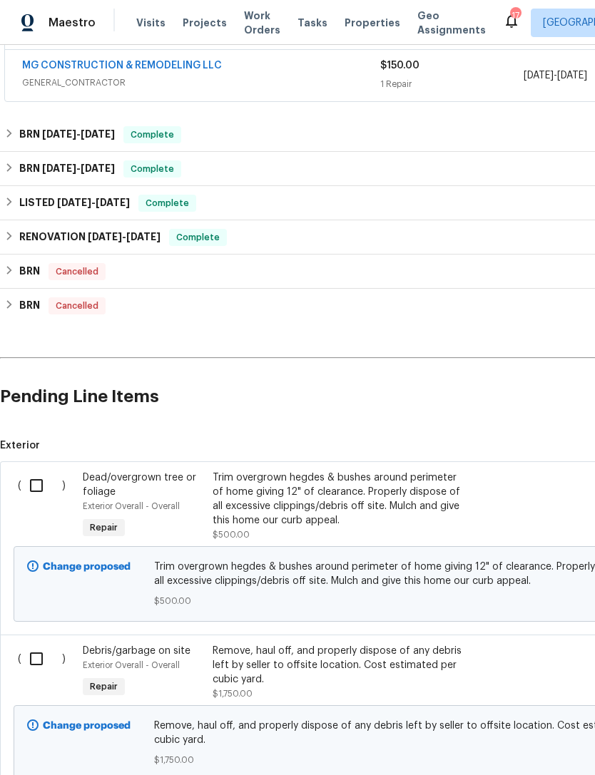
scroll to position [476, 0]
click at [43, 644] on input "checkbox" at bounding box center [41, 659] width 41 height 30
checkbox input "true"
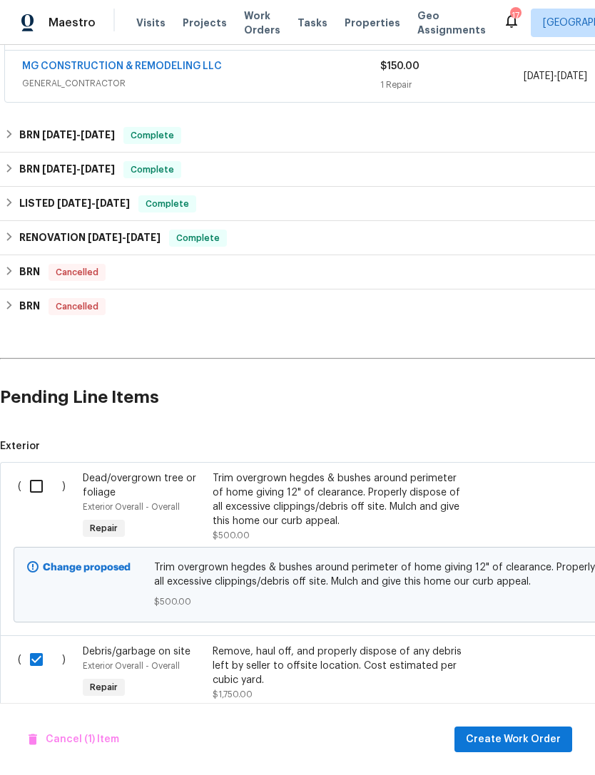
click at [49, 471] on input "checkbox" at bounding box center [41, 486] width 41 height 30
checkbox input "true"
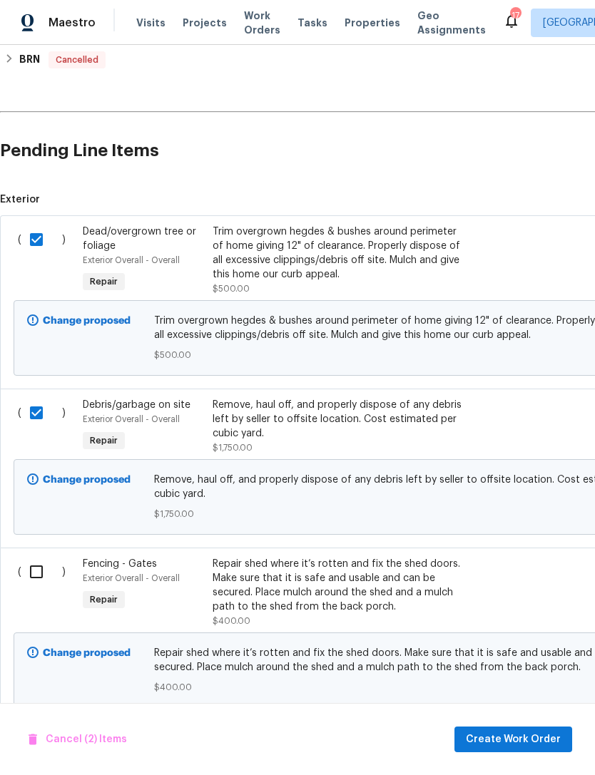
scroll to position [722, 1]
click at [46, 558] on input "checkbox" at bounding box center [41, 573] width 41 height 30
checkbox input "true"
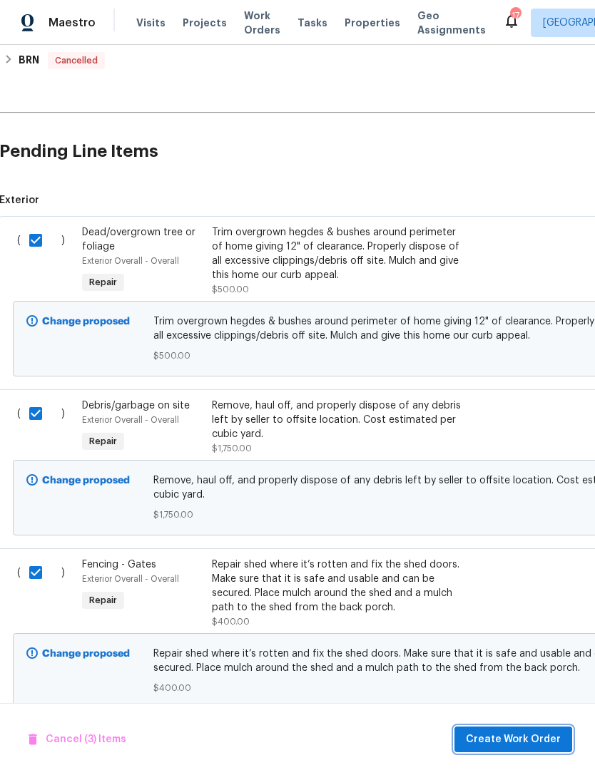
click at [520, 739] on span "Create Work Order" at bounding box center [513, 740] width 95 height 18
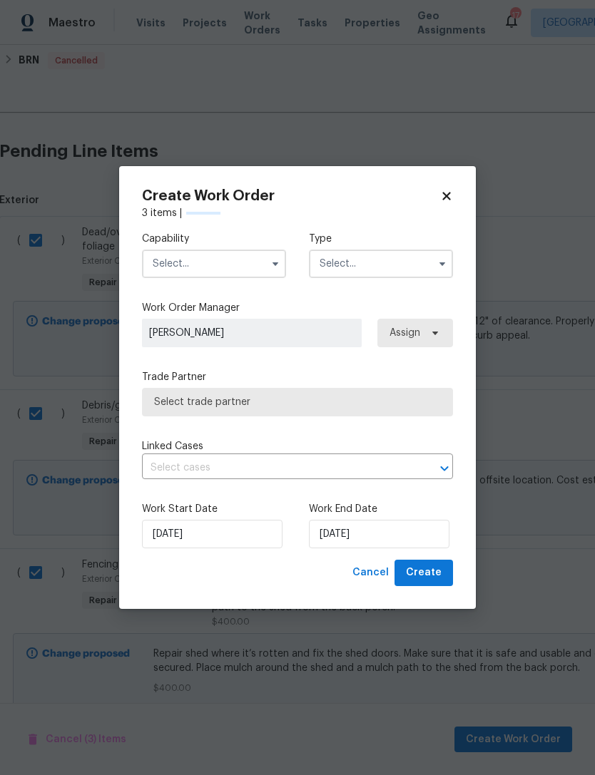
checkbox input "false"
click at [257, 264] on input "text" at bounding box center [214, 264] width 144 height 29
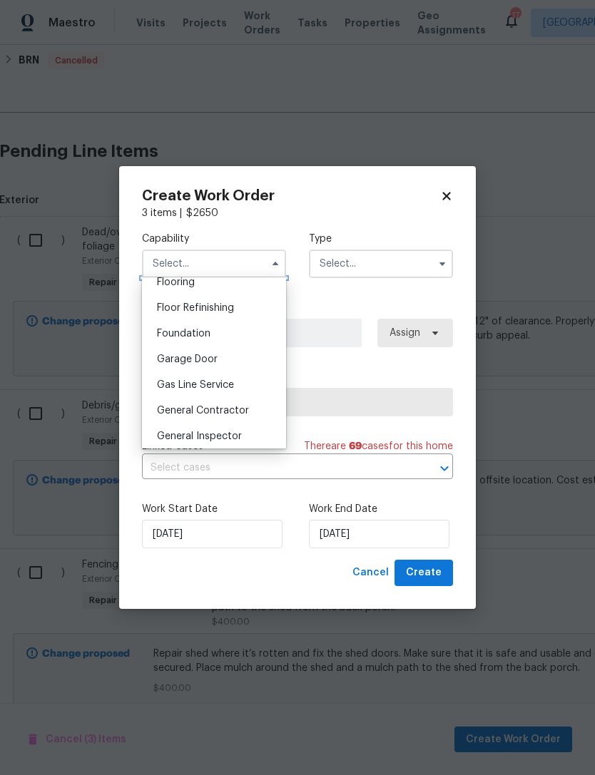
scroll to position [570, 0]
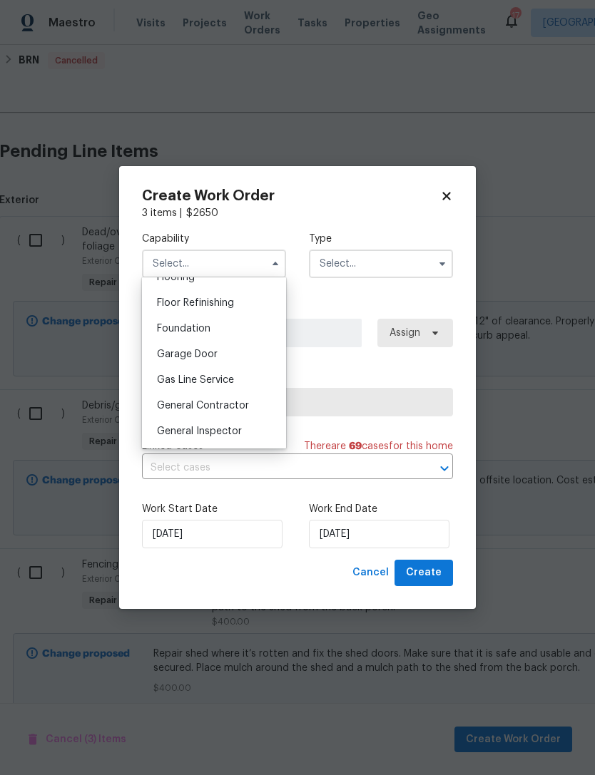
click at [223, 406] on span "General Contractor" at bounding box center [203, 406] width 92 height 10
type input "General Contractor"
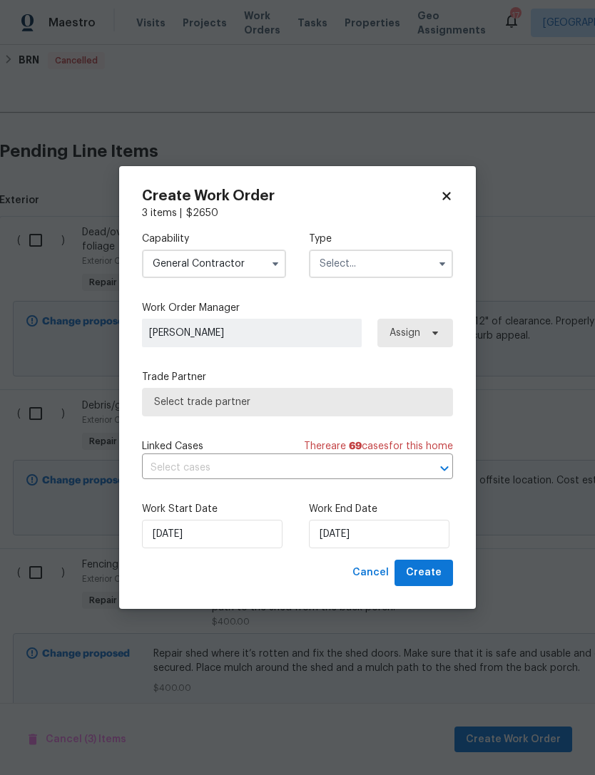
click at [426, 266] on input "text" at bounding box center [381, 264] width 144 height 29
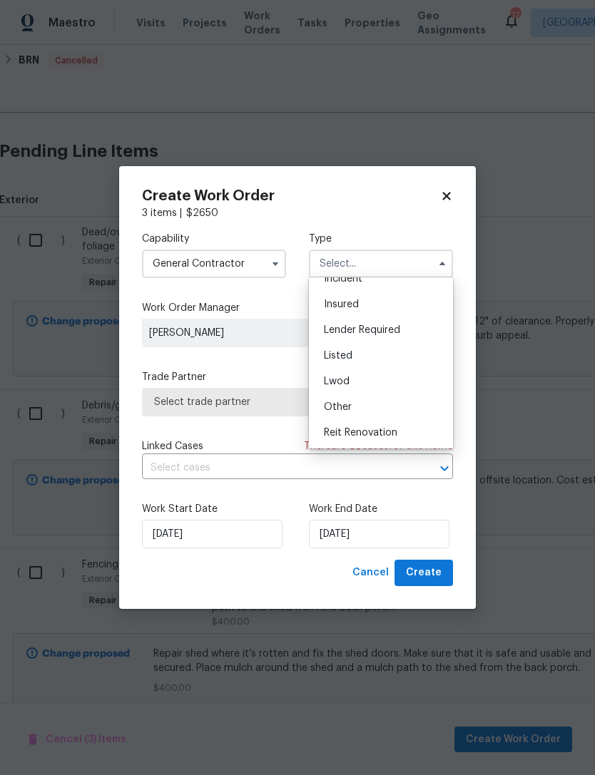
scroll to position [66, 0]
click at [379, 355] on div "Listed" at bounding box center [380, 357] width 137 height 26
type input "Listed"
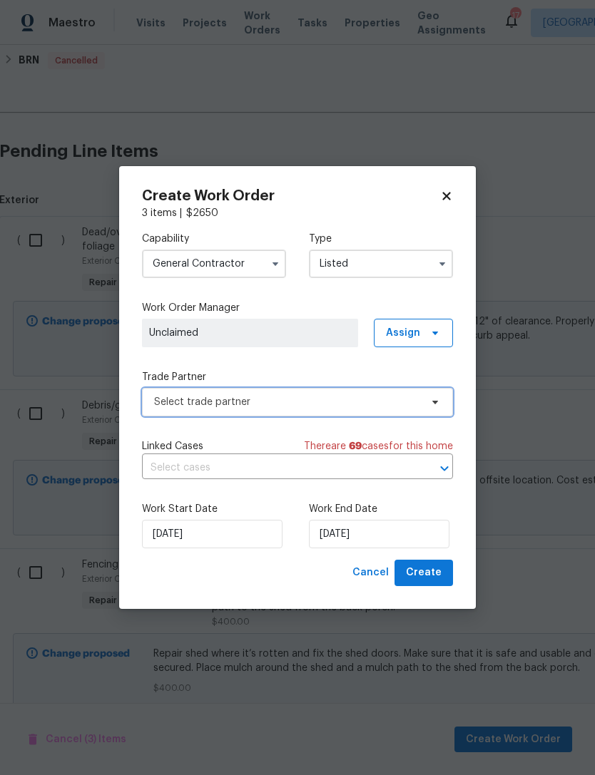
click at [433, 391] on span "Select trade partner" at bounding box center [297, 402] width 311 height 29
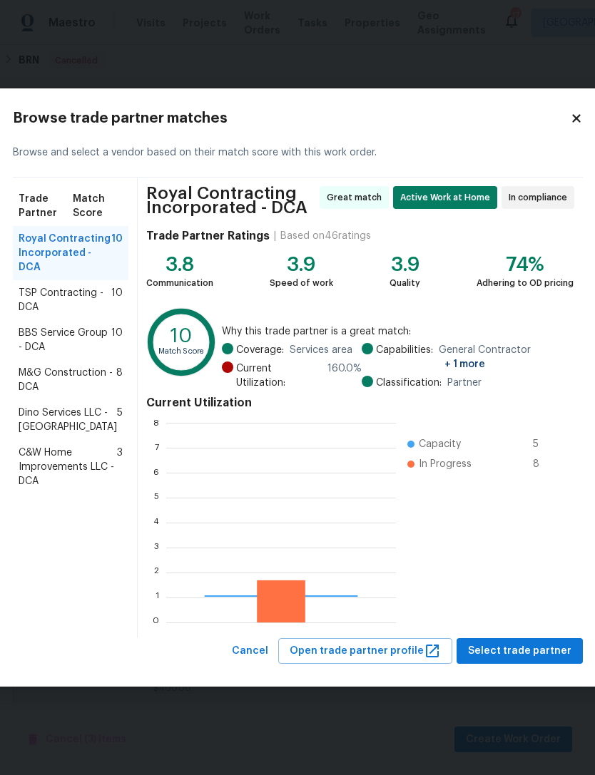
scroll to position [200, 230]
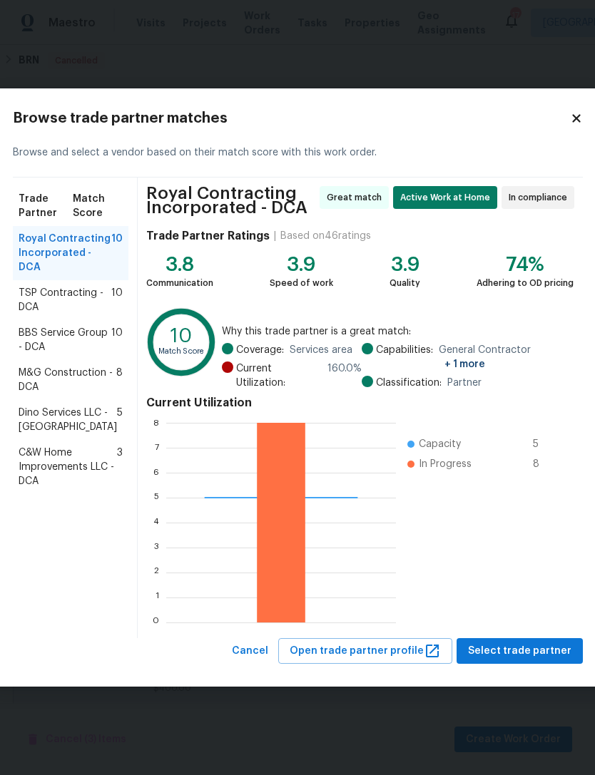
click at [51, 394] on span "M&G Construction - DCA" at bounding box center [68, 380] width 98 height 29
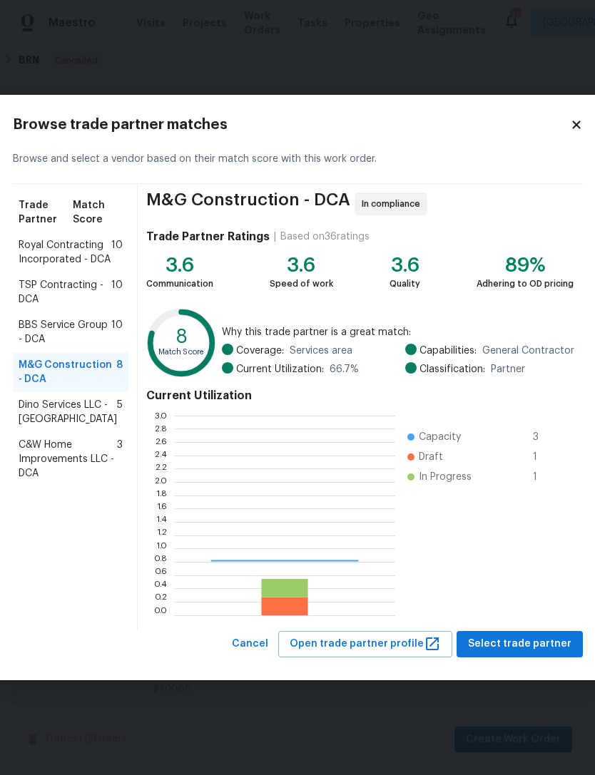
scroll to position [200, 221]
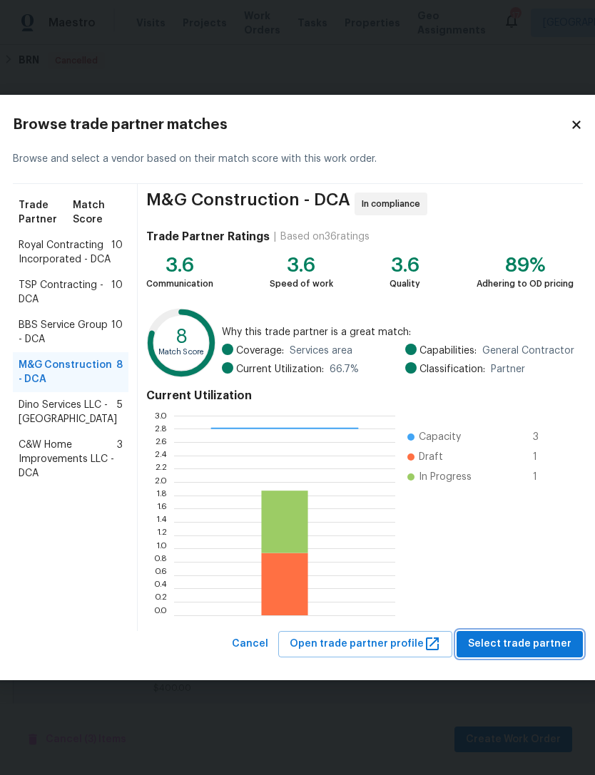
click at [529, 646] on span "Select trade partner" at bounding box center [519, 644] width 103 height 18
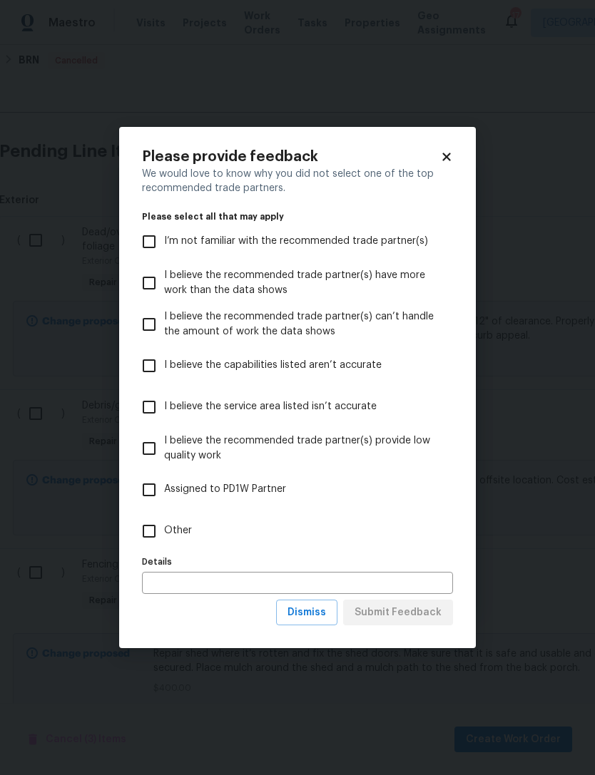
click at [155, 530] on input "Other" at bounding box center [149, 531] width 30 height 30
checkbox input "true"
click at [212, 585] on input "text" at bounding box center [297, 583] width 311 height 22
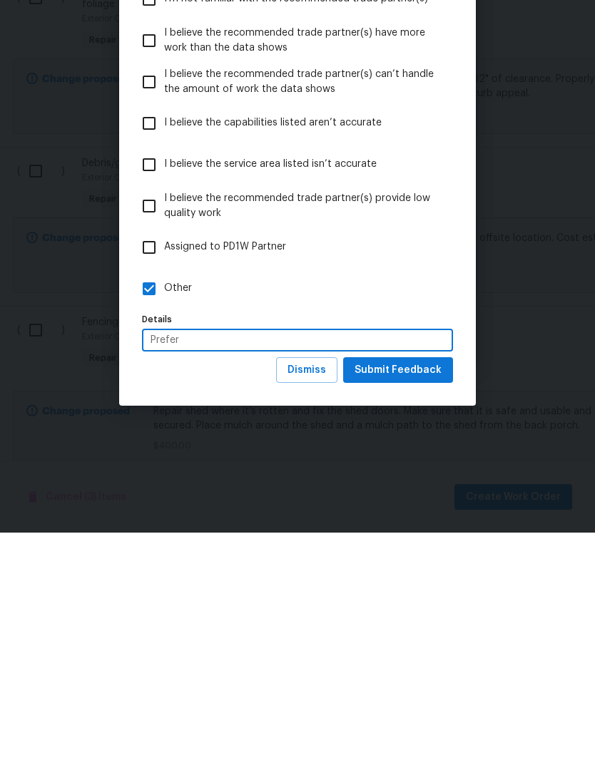
type input "Prefer"
click at [411, 604] on span "Submit Feedback" at bounding box center [397, 613] width 87 height 18
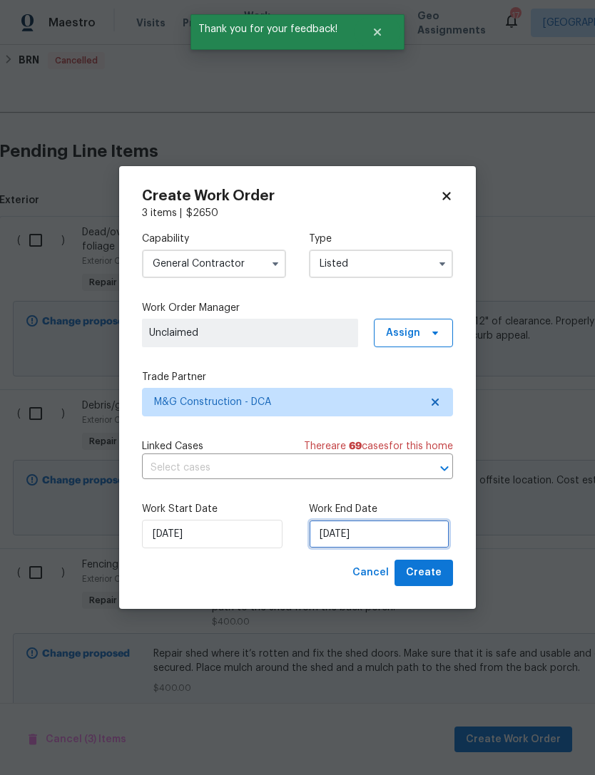
click at [377, 538] on input "[DATE]" at bounding box center [379, 534] width 140 height 29
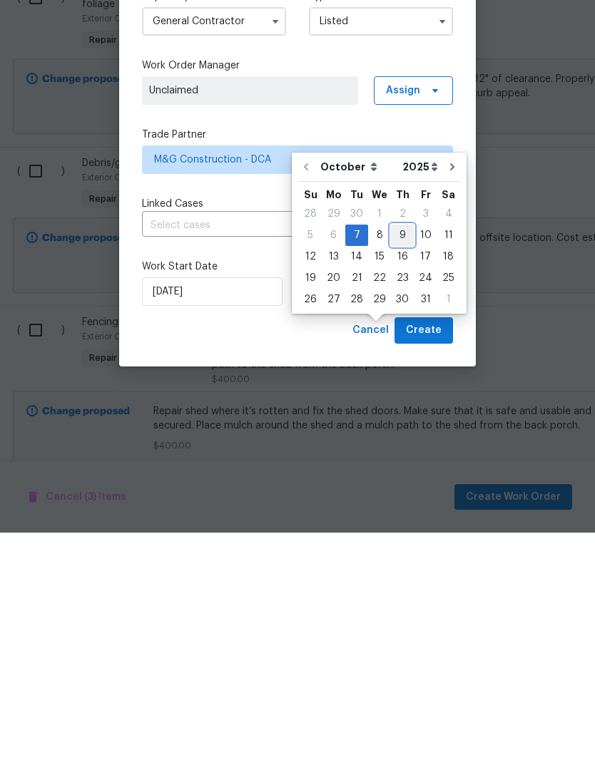
click at [405, 468] on div "9" at bounding box center [402, 478] width 23 height 20
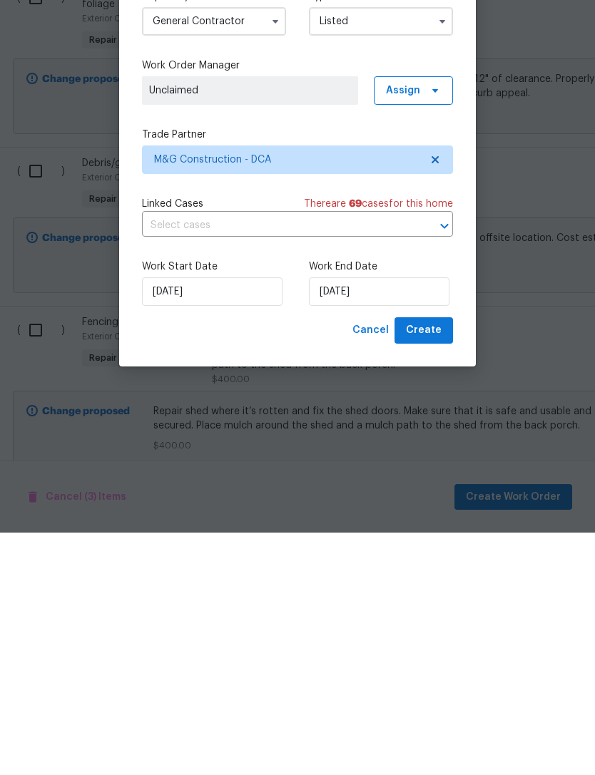
type input "10/9/2025"
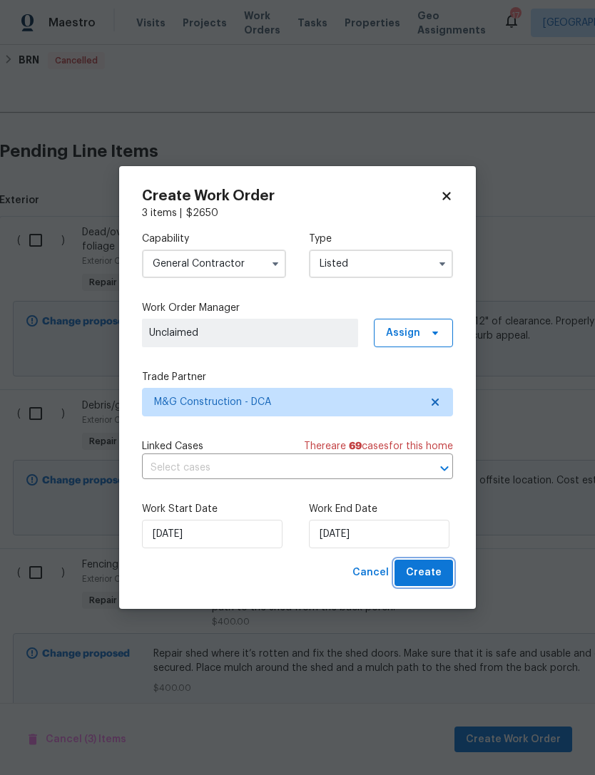
click at [428, 573] on span "Create" at bounding box center [424, 573] width 36 height 18
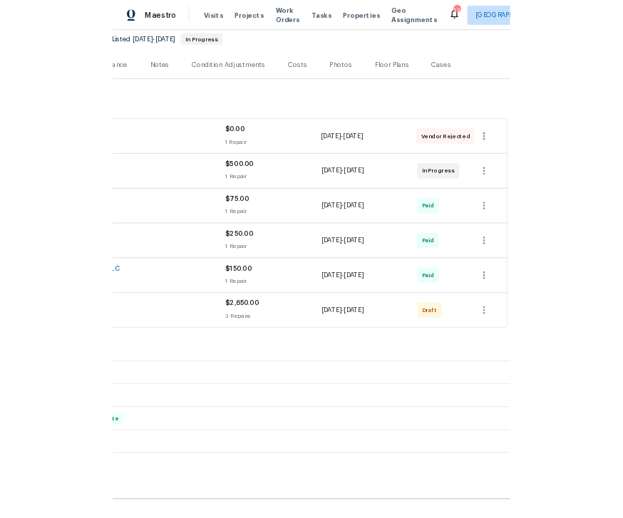
scroll to position [139, 211]
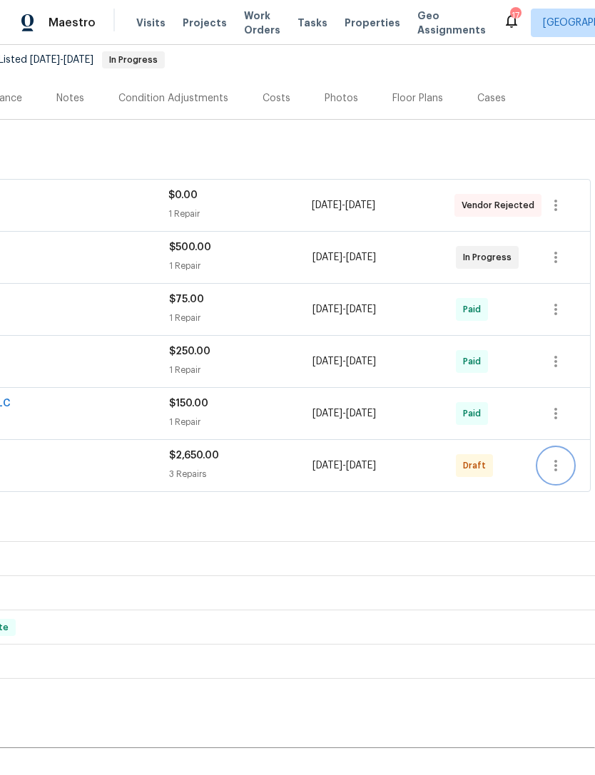
click at [551, 472] on icon "button" at bounding box center [555, 465] width 17 height 17
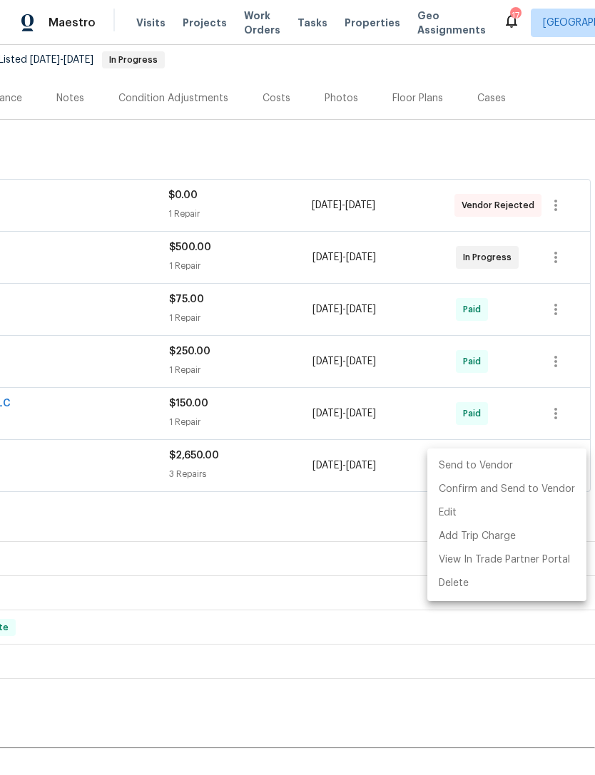
click at [476, 456] on li "Send to Vendor" at bounding box center [506, 466] width 159 height 24
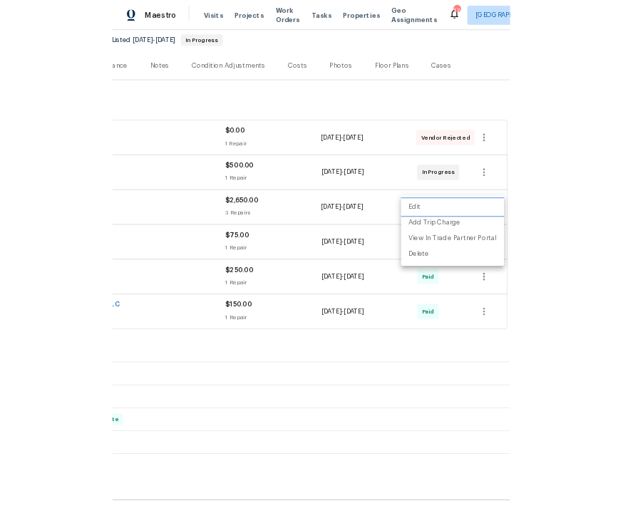
scroll to position [139, 183]
